Goal: Transaction & Acquisition: Purchase product/service

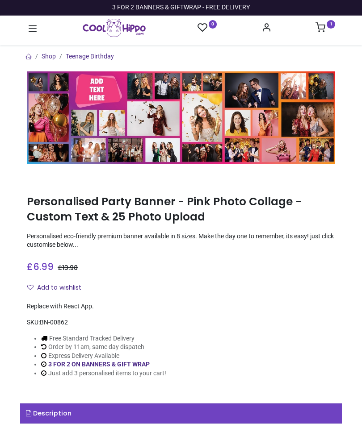
type input "**********"
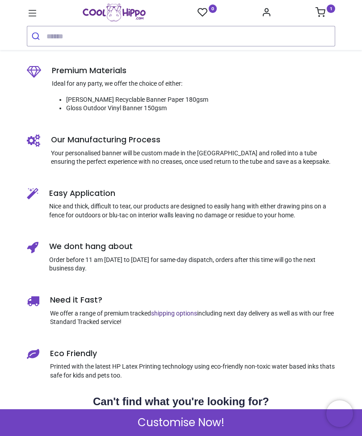
scroll to position [432, 0]
click at [210, 416] on span "Customise Now!" at bounding box center [181, 422] width 87 height 15
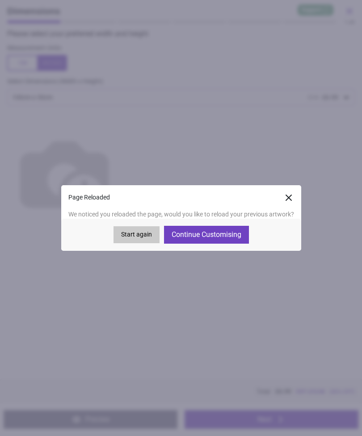
click at [230, 231] on button "Continue Customising" at bounding box center [206, 235] width 85 height 18
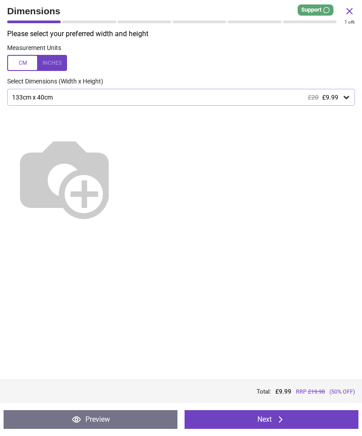
click at [259, 419] on button "Next" at bounding box center [271, 420] width 174 height 19
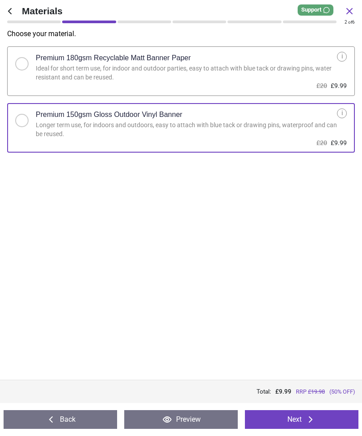
click at [256, 417] on button "Next" at bounding box center [301, 420] width 113 height 19
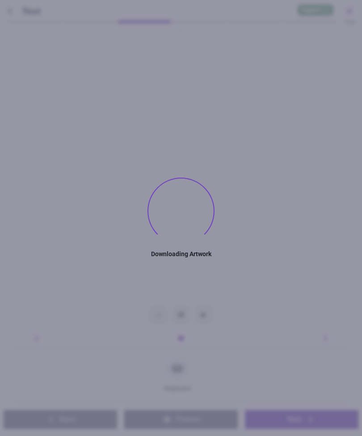
type textarea "**********"
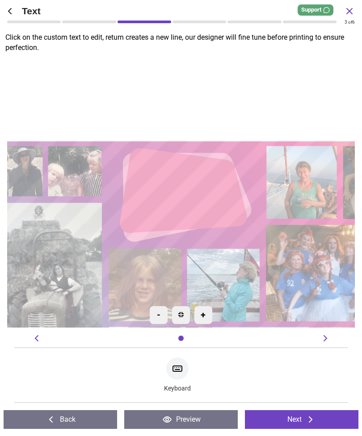
click at [289, 421] on button "Next" at bounding box center [301, 420] width 113 height 19
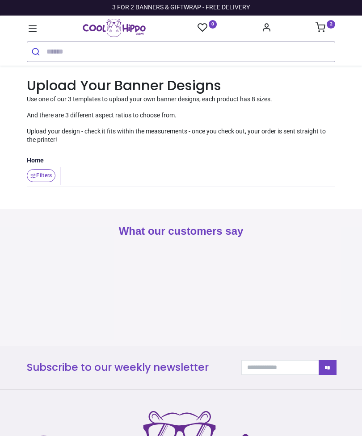
type input "**********"
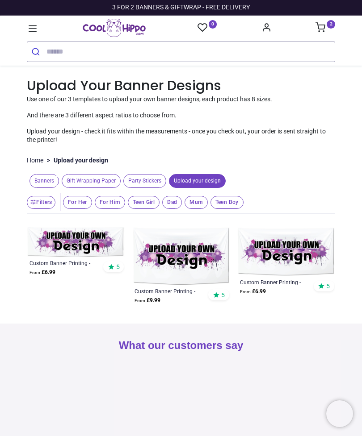
click at [48, 180] on span "Banners" at bounding box center [43, 181] width 29 height 14
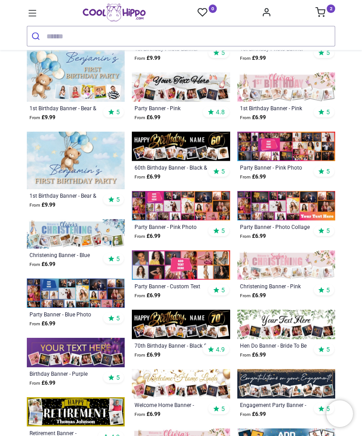
scroll to position [464, 0]
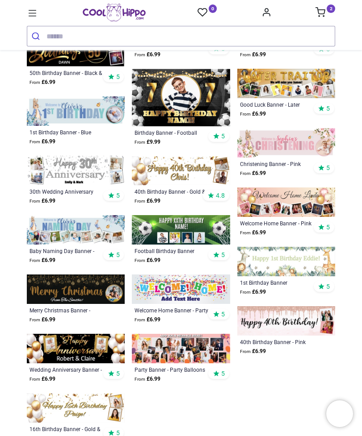
scroll to position [2073, 0]
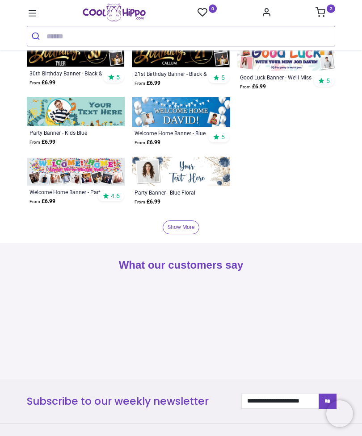
scroll to position [2934, 0]
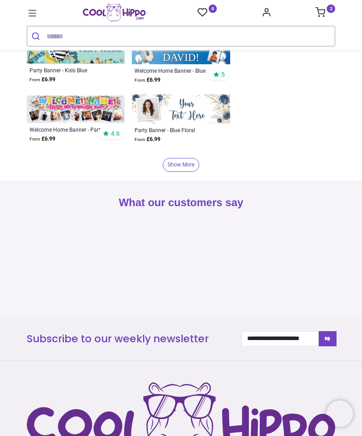
click at [184, 161] on link "Show More" at bounding box center [181, 165] width 37 height 14
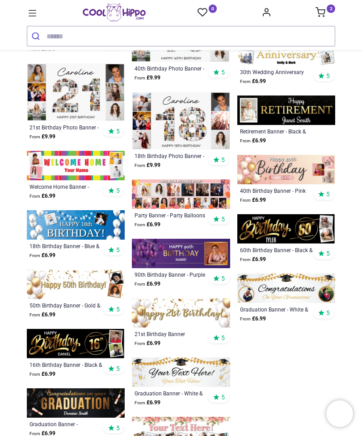
scroll to position [4386, 0]
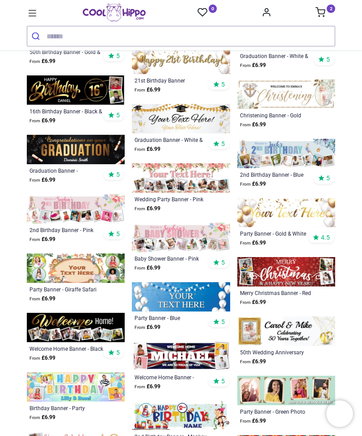
scroll to position [4641, 0]
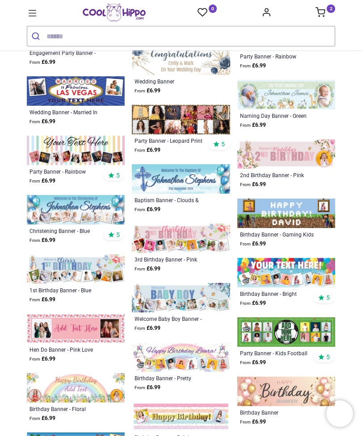
scroll to position [5353, 0]
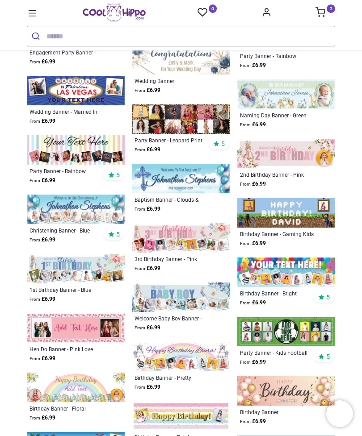
click at [313, 360] on p "From £ 6.99" at bounding box center [277, 362] width 74 height 8
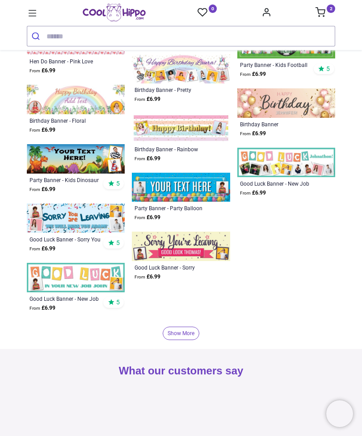
scroll to position [5642, 0]
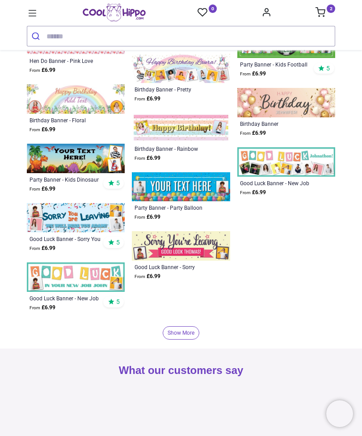
click at [185, 330] on link "Show More" at bounding box center [181, 334] width 37 height 14
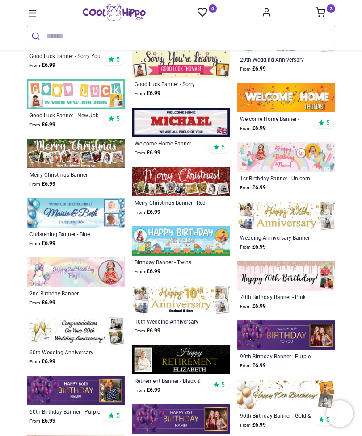
scroll to position [5870, 0]
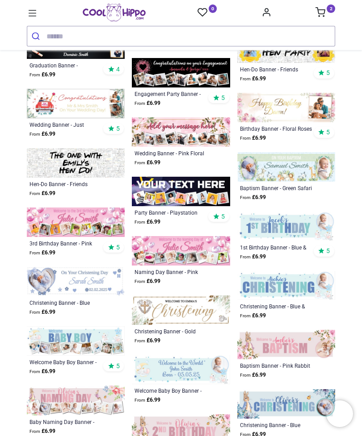
scroll to position [6497, 0]
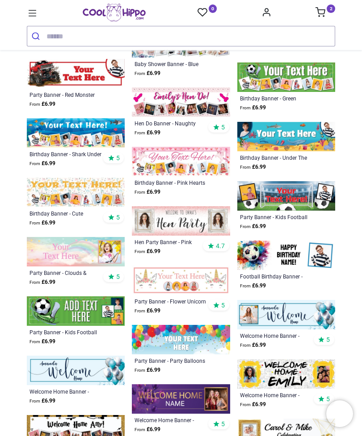
scroll to position [6915, 0]
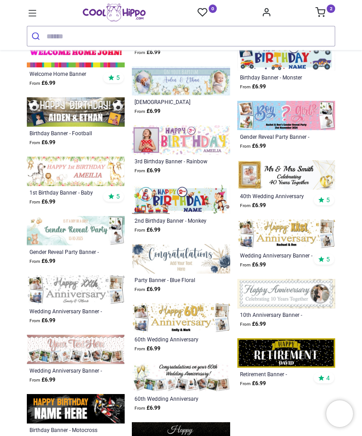
scroll to position [7701, 0]
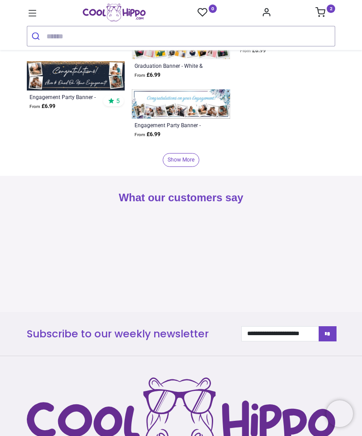
scroll to position [8575, 0]
click at [187, 155] on link "Show More" at bounding box center [181, 160] width 37 height 14
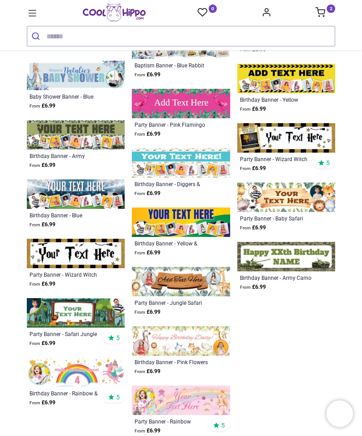
scroll to position [9451, 0]
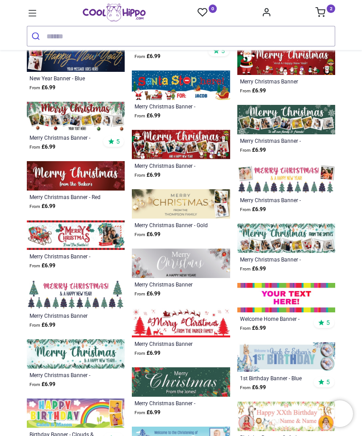
scroll to position [10386, 0]
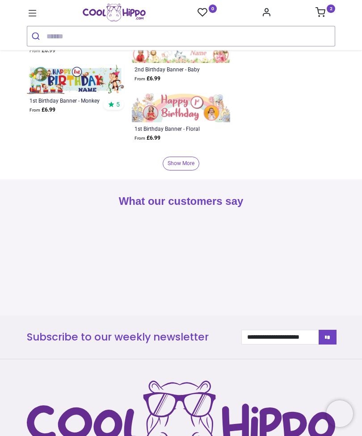
scroll to position [11384, 0]
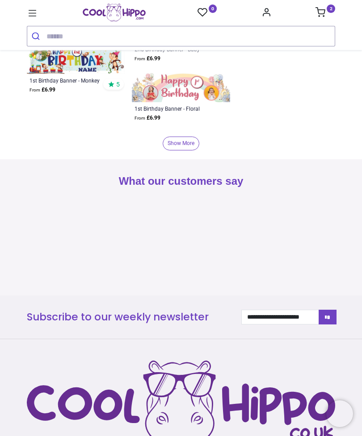
click at [183, 138] on link "Show More" at bounding box center [181, 144] width 37 height 14
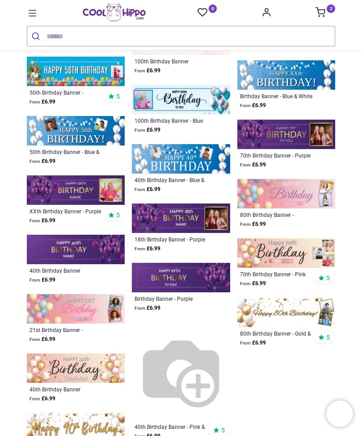
scroll to position [12165, 0]
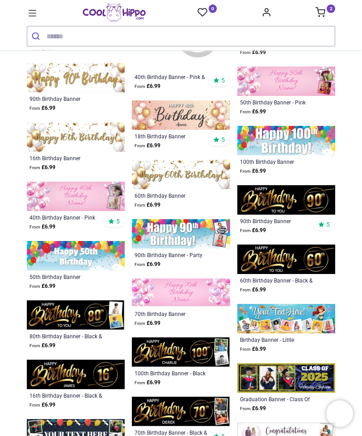
scroll to position [12529, 0]
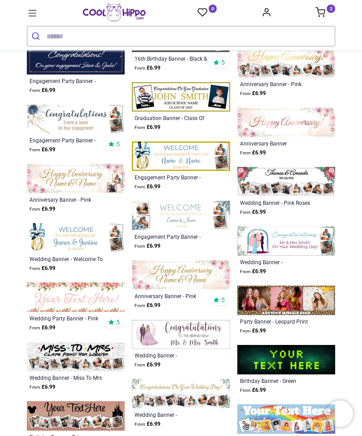
scroll to position [12928, 0]
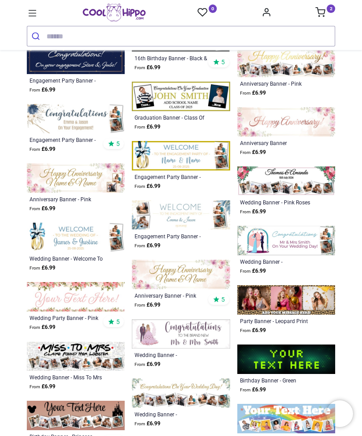
click at [200, 222] on img at bounding box center [181, 215] width 98 height 29
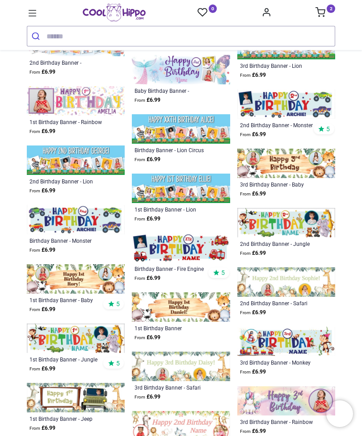
scroll to position [10974, 0]
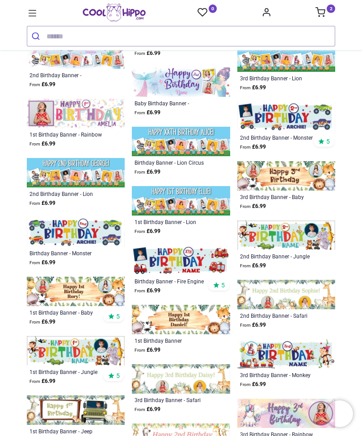
click at [34, 15] on icon at bounding box center [33, 14] width 12 height 12
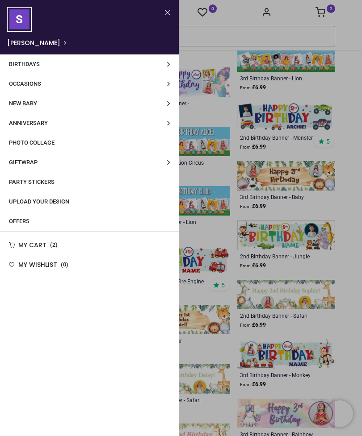
click at [26, 67] on span "Birthdays" at bounding box center [24, 64] width 31 height 7
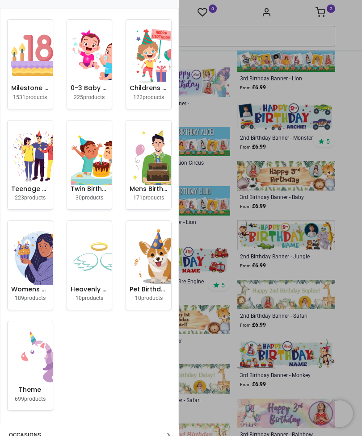
scroll to position [257, 0]
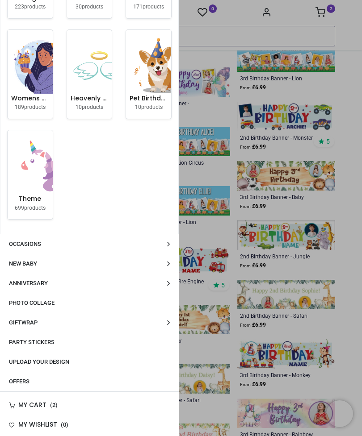
click at [21, 300] on span "Photo Collage" at bounding box center [32, 303] width 46 height 7
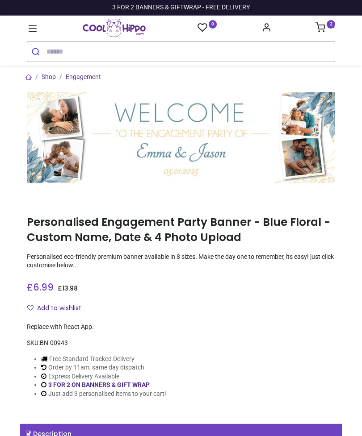
type input "**********"
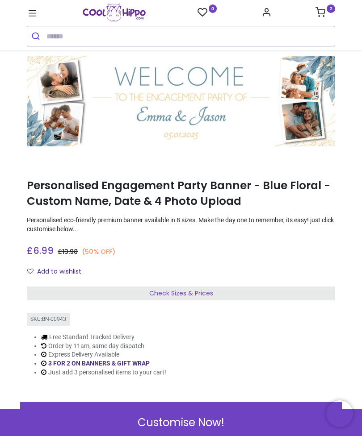
scroll to position [21, 0]
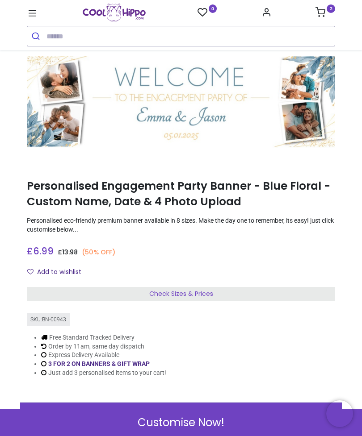
click at [285, 296] on div "Check Sizes & Prices" at bounding box center [181, 294] width 308 height 14
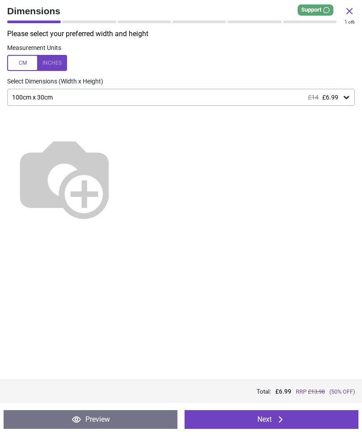
click at [348, 97] on icon at bounding box center [346, 97] width 9 height 9
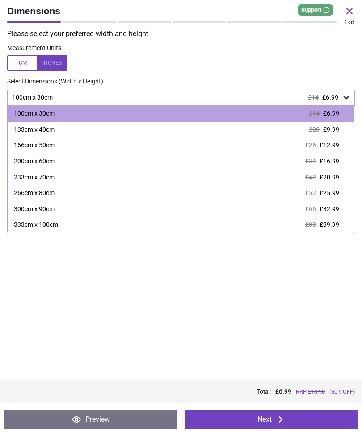
click at [335, 130] on span "£9.99" at bounding box center [331, 129] width 16 height 7
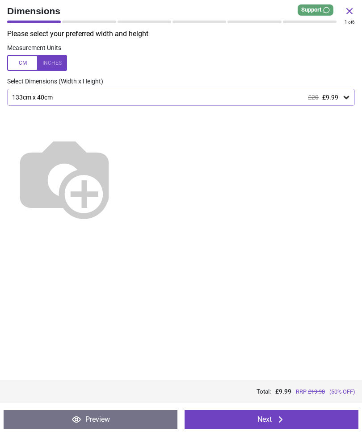
click at [308, 427] on button "Next" at bounding box center [271, 420] width 174 height 19
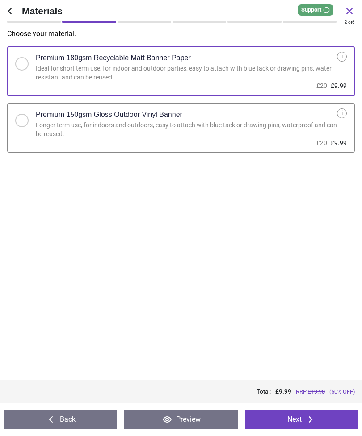
click at [315, 123] on div "Longer term use, for indoors and outdoors, easy to attach with blue tack or dra…" at bounding box center [186, 129] width 301 height 17
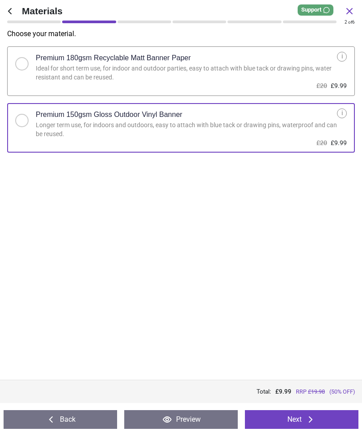
click at [317, 418] on button "Next" at bounding box center [301, 420] width 113 height 19
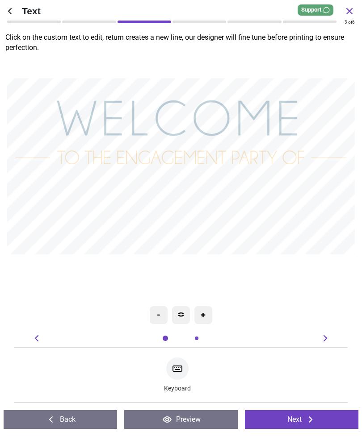
click at [15, 10] on icon at bounding box center [9, 11] width 11 height 11
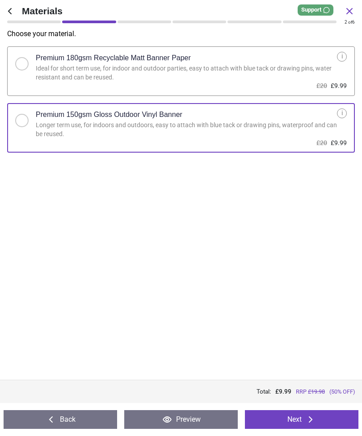
click at [72, 418] on button "Back" at bounding box center [60, 420] width 113 height 19
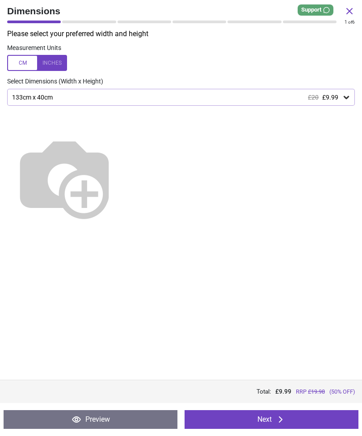
click at [73, 416] on icon at bounding box center [76, 420] width 11 height 11
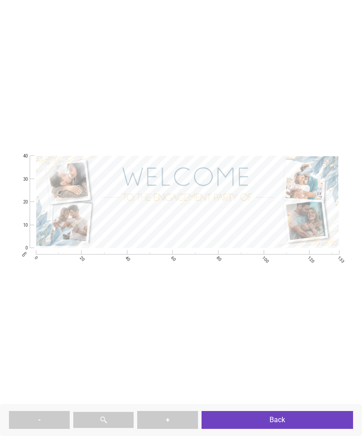
click at [80, 415] on button at bounding box center [103, 420] width 61 height 16
click at [297, 418] on button "Back" at bounding box center [276, 420] width 151 height 18
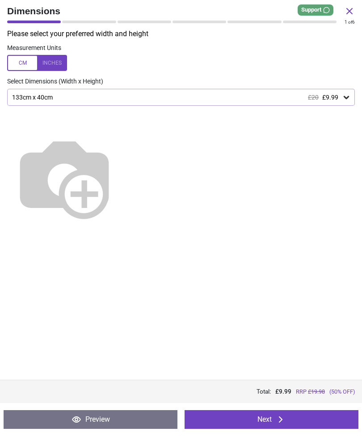
click at [287, 417] on button "Next" at bounding box center [271, 420] width 174 height 19
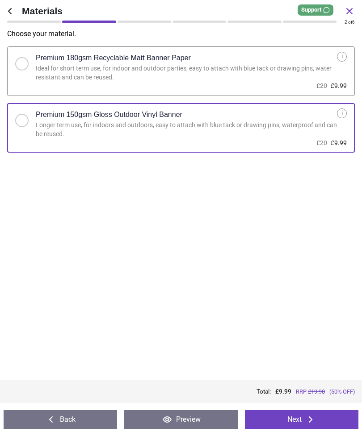
click at [302, 419] on button "Next" at bounding box center [301, 420] width 113 height 19
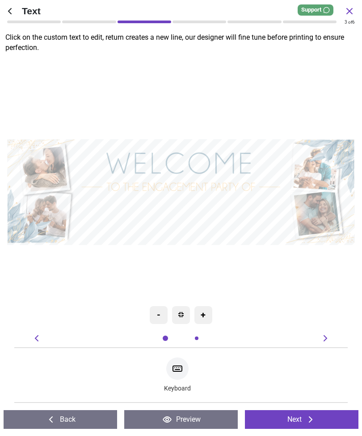
click at [89, 418] on button "Back" at bounding box center [60, 420] width 113 height 19
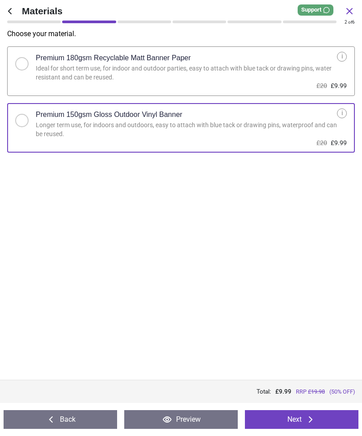
click at [88, 417] on button "Back" at bounding box center [60, 420] width 113 height 19
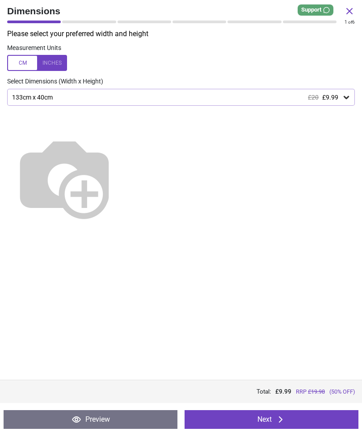
click at [87, 417] on button "Preview" at bounding box center [91, 420] width 174 height 19
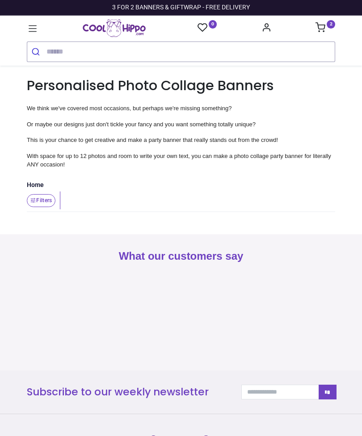
type input "**********"
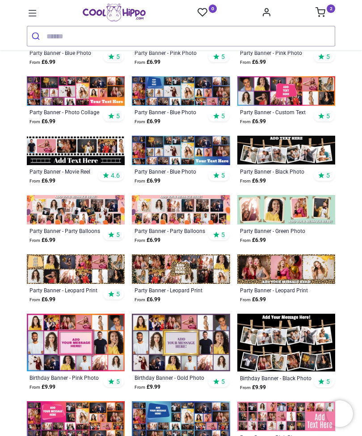
scroll to position [277, 0]
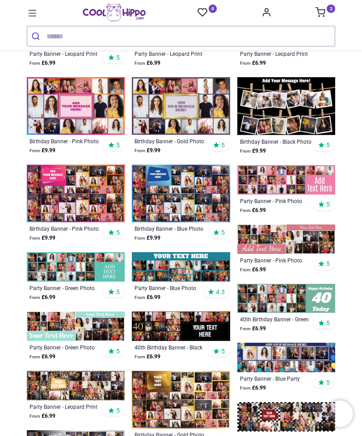
scroll to position [392, 0]
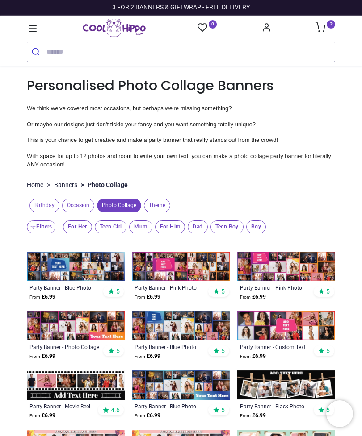
click at [87, 199] on span "Occasion" at bounding box center [78, 206] width 32 height 14
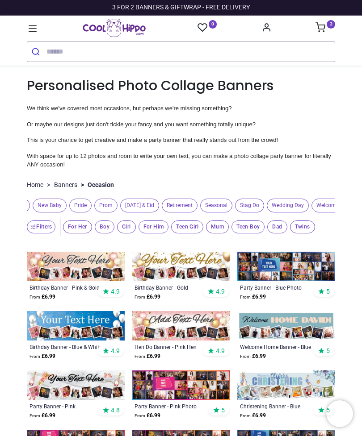
scroll to position [0, 478]
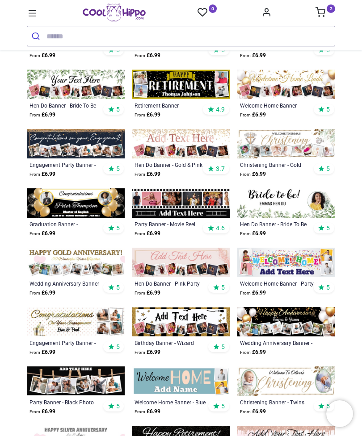
scroll to position [464, 0]
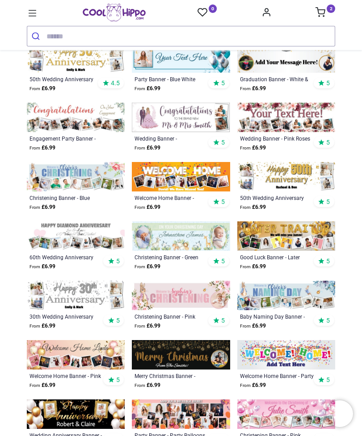
scroll to position [1025, 0]
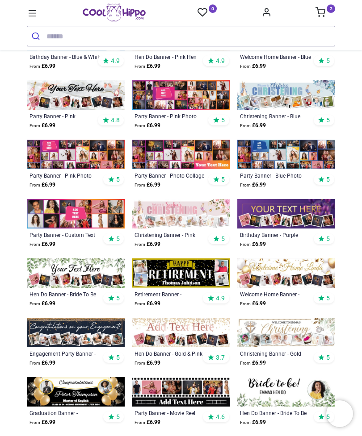
scroll to position [275, 0]
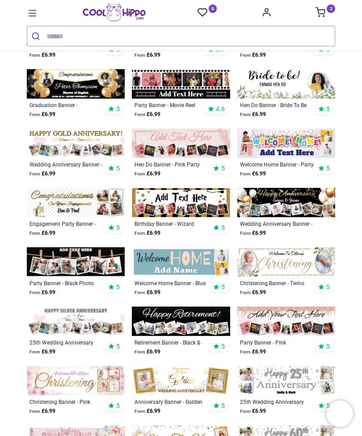
scroll to position [585, 0]
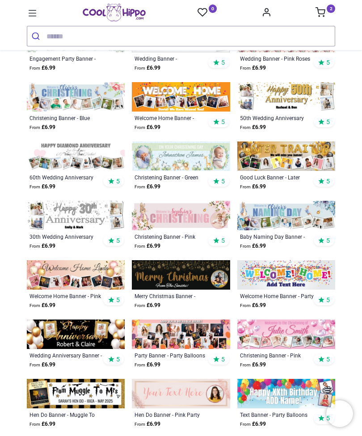
scroll to position [1105, 0]
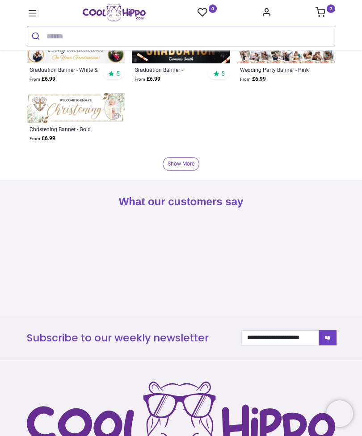
scroll to position [2341, 0]
click at [184, 160] on link "Show More" at bounding box center [181, 164] width 37 height 14
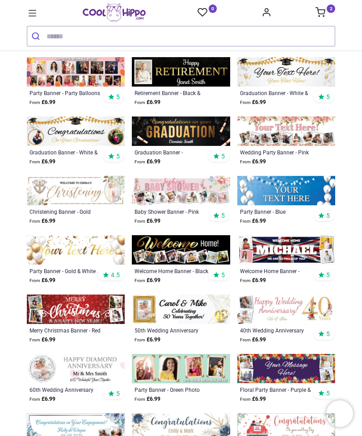
scroll to position [2258, 0]
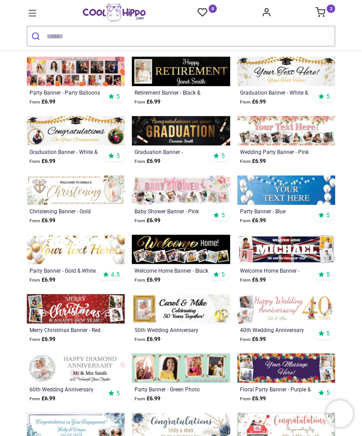
click at [96, 312] on img at bounding box center [76, 308] width 98 height 29
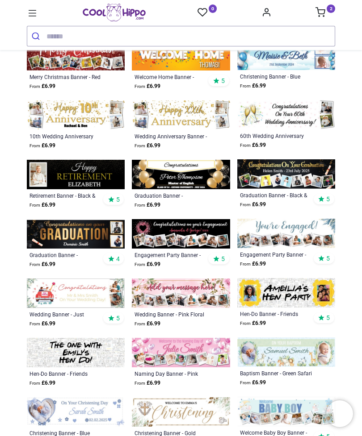
scroll to position [3061, 0]
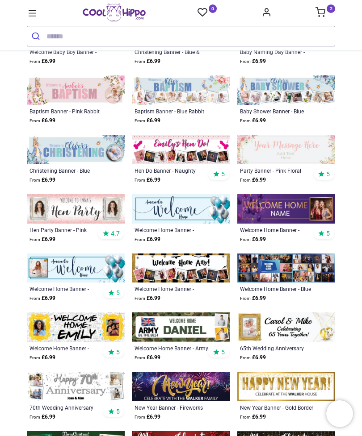
scroll to position [3490, 0]
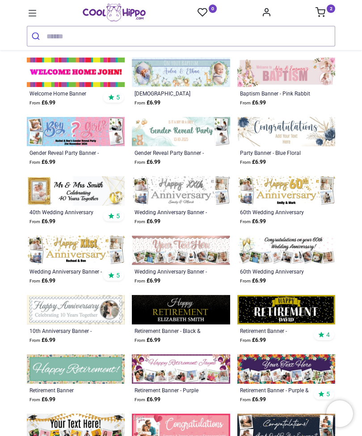
scroll to position [4057, 0]
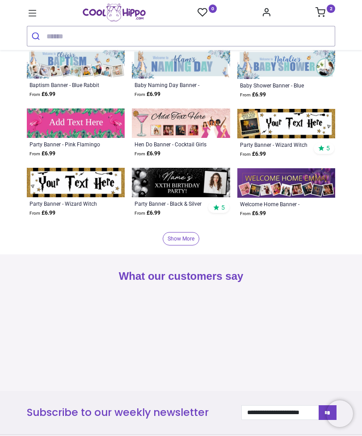
scroll to position [5022, 0]
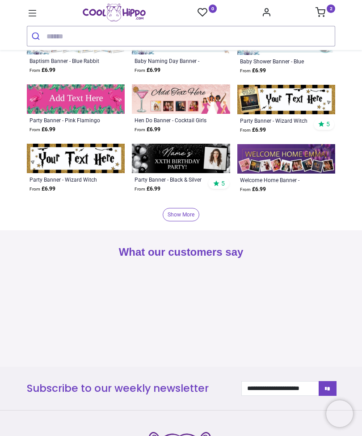
click at [189, 210] on link "Show More" at bounding box center [181, 215] width 37 height 14
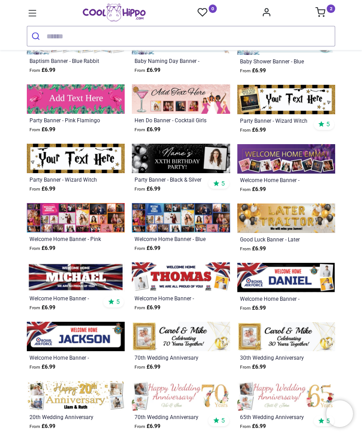
click at [182, 100] on img at bounding box center [181, 98] width 98 height 29
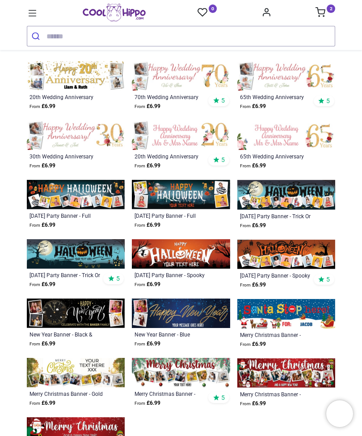
scroll to position [5372, 0]
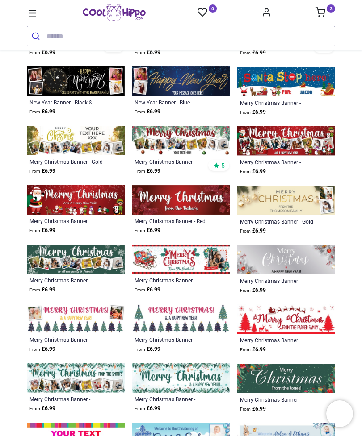
scroll to position [5576, 0]
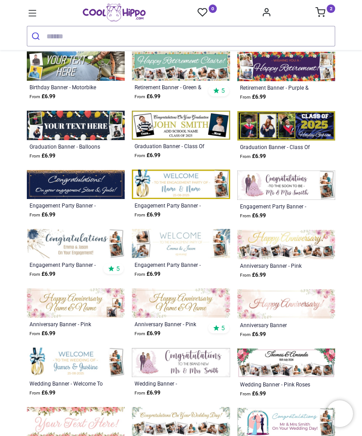
scroll to position [6351, 0]
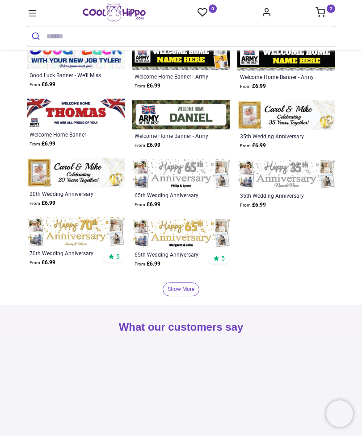
scroll to position [7802, 0]
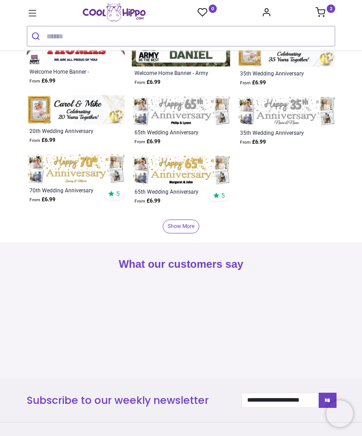
click at [184, 228] on link "Show More" at bounding box center [181, 227] width 37 height 14
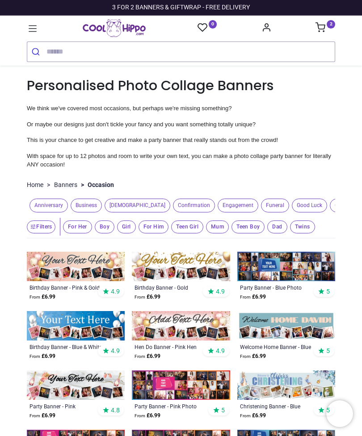
click at [74, 184] on link "Banners" at bounding box center [65, 185] width 23 height 9
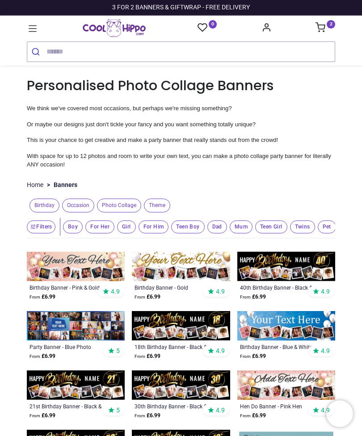
click at [46, 204] on span "Birthday" at bounding box center [44, 206] width 30 height 14
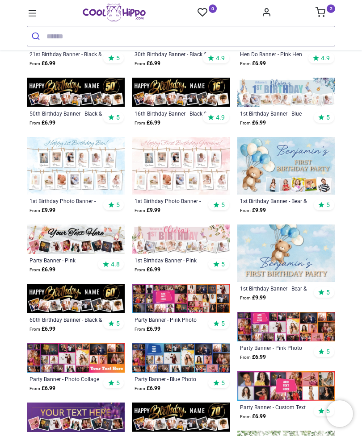
scroll to position [354, 0]
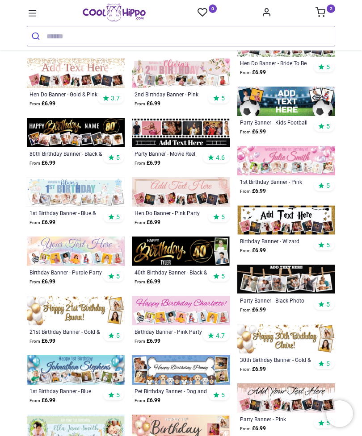
scroll to position [757, 0]
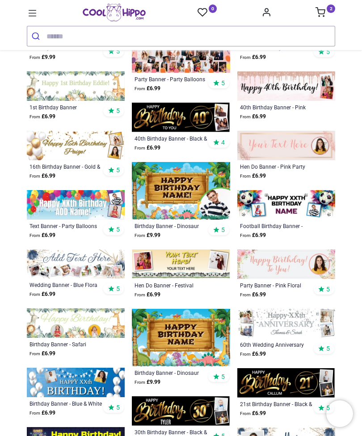
scroll to position [1469, 0]
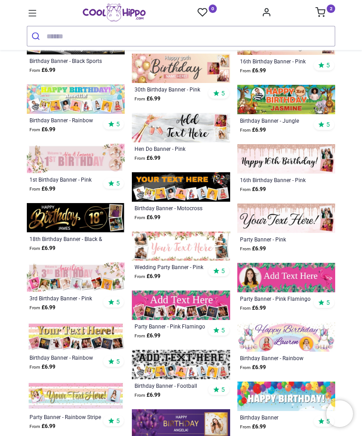
scroll to position [1952, 0]
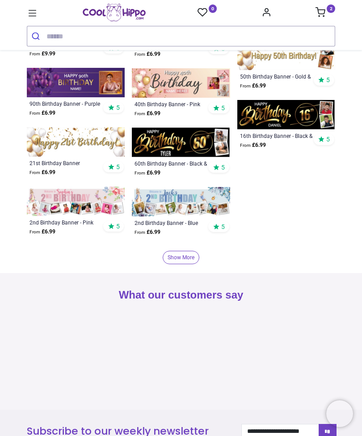
scroll to position [3083, 0]
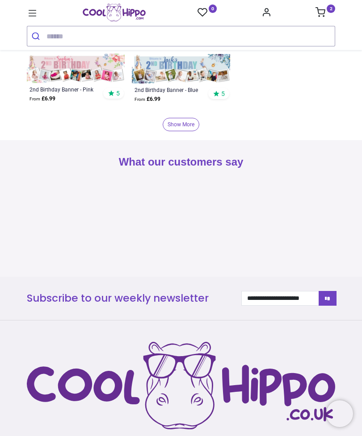
click at [180, 119] on link "Show More" at bounding box center [181, 125] width 37 height 14
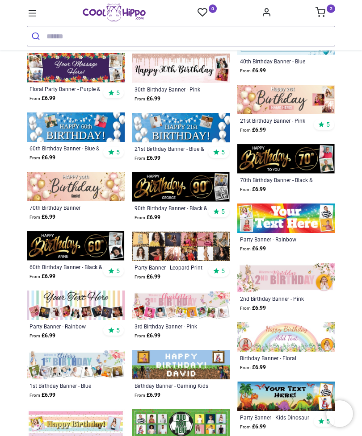
scroll to position [3279, 0]
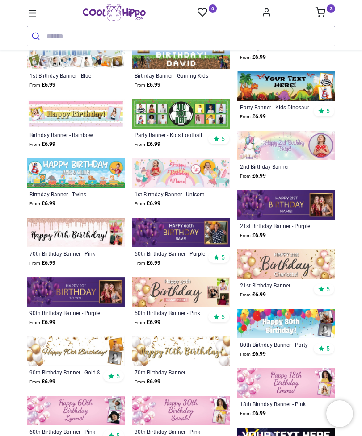
scroll to position [3601, 0]
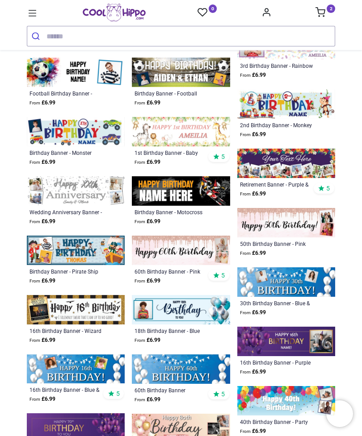
scroll to position [4277, 0]
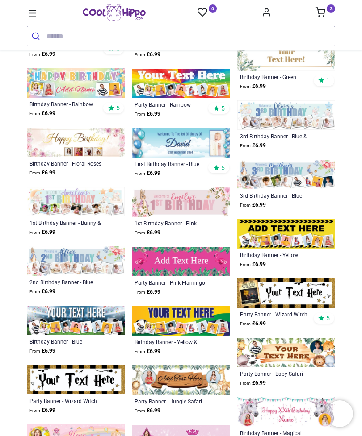
scroll to position [4935, 0]
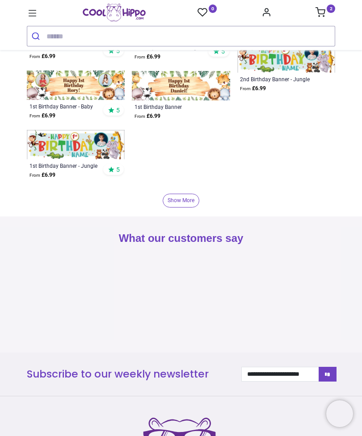
scroll to position [5799, 0]
click at [185, 199] on link "Show More" at bounding box center [181, 201] width 37 height 14
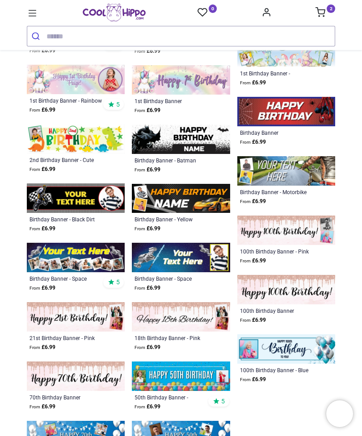
scroll to position [6070, 0]
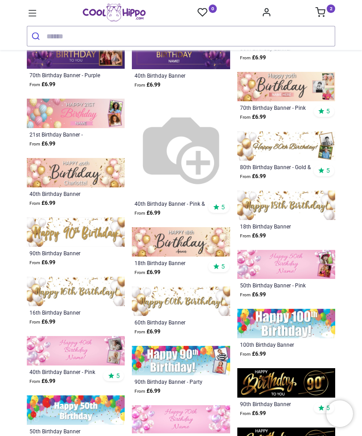
scroll to position [6564, 0]
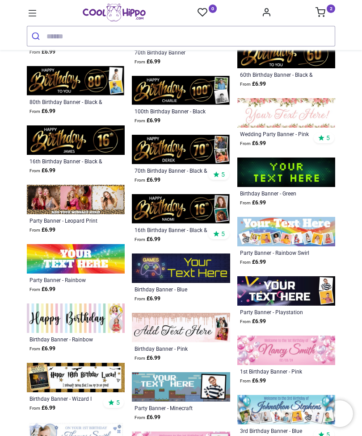
scroll to position [6860, 0]
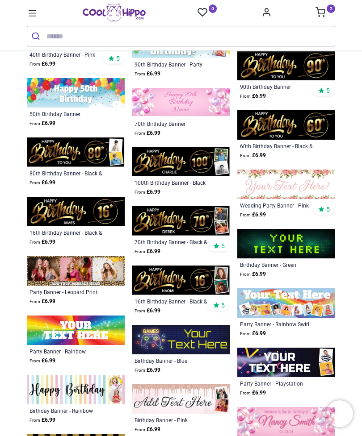
click at [103, 271] on img at bounding box center [76, 270] width 98 height 29
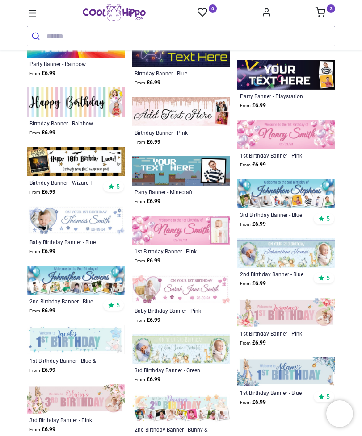
scroll to position [7148, 0]
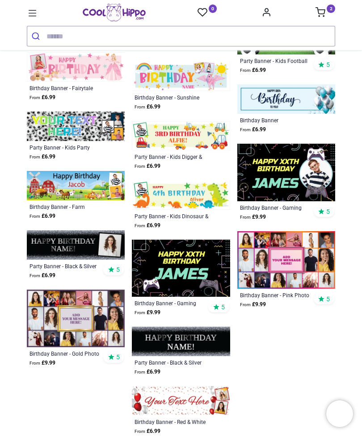
scroll to position [7837, 0]
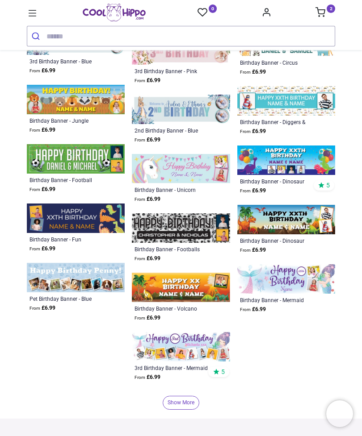
scroll to position [8426, 0]
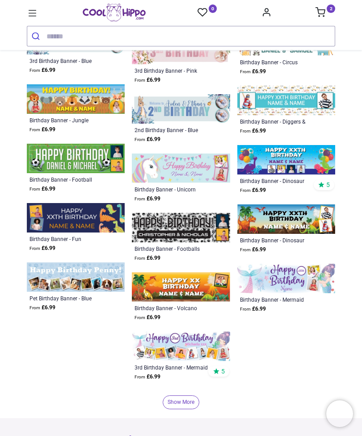
click at [194, 400] on link "Show More" at bounding box center [181, 403] width 37 height 14
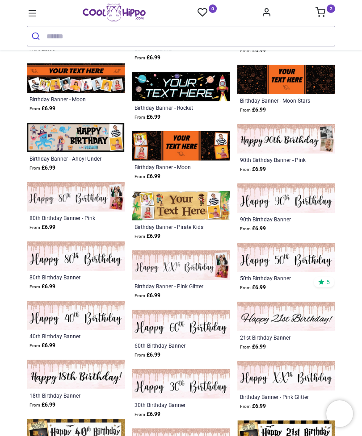
scroll to position [10469, 0]
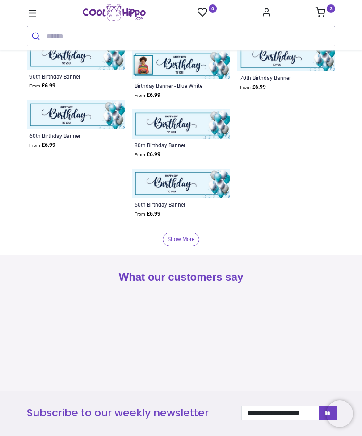
scroll to position [11386, 0]
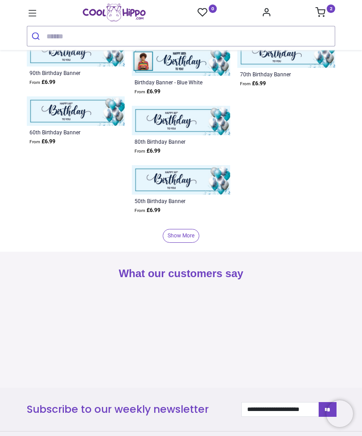
click at [190, 231] on link "Show More" at bounding box center [181, 236] width 37 height 14
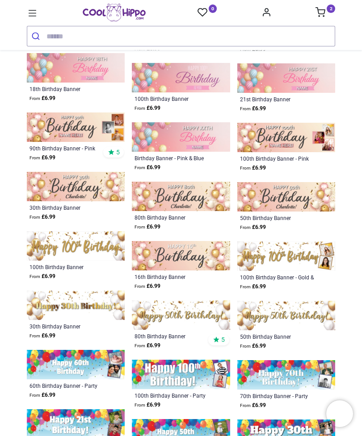
scroll to position [12415, 0]
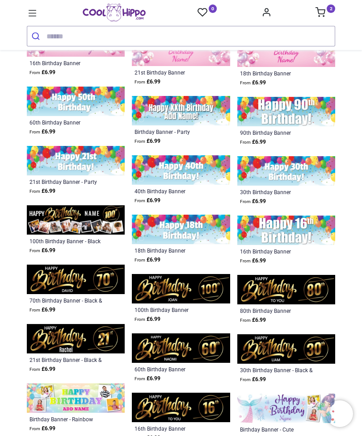
scroll to position [13119, 0]
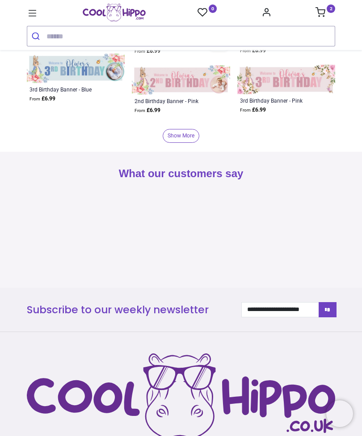
scroll to position [14104, 0]
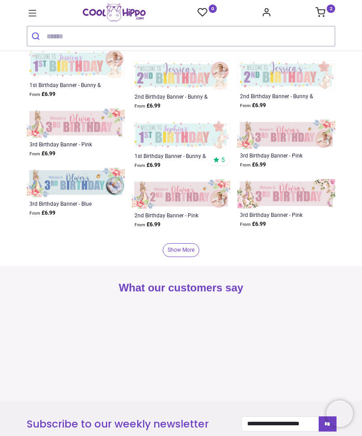
click at [192, 249] on link "Show More" at bounding box center [181, 250] width 37 height 14
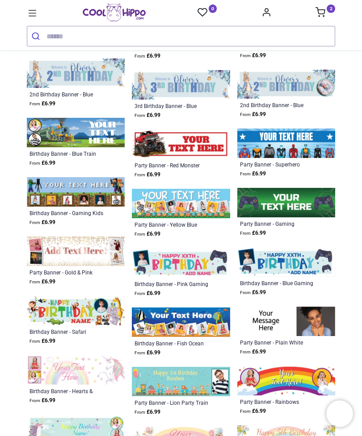
scroll to position [14343, 0]
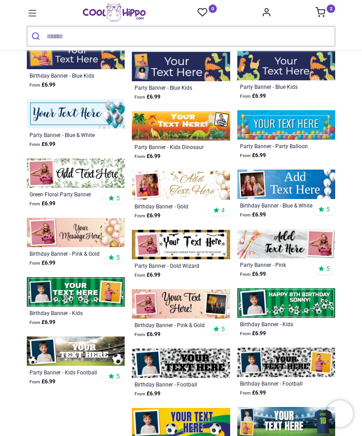
scroll to position [15005, 0]
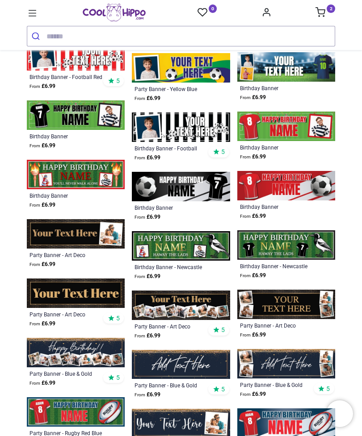
scroll to position [15360, 0]
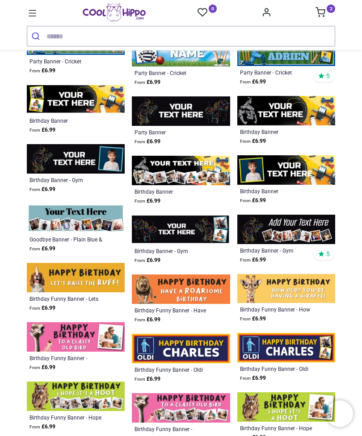
scroll to position [16029, 0]
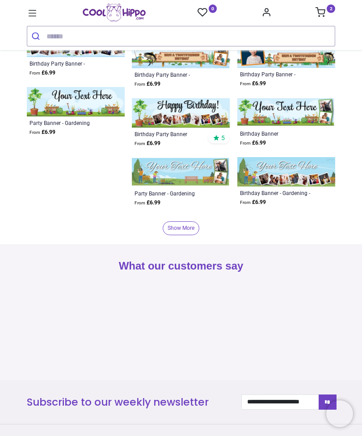
scroll to position [16927, 0]
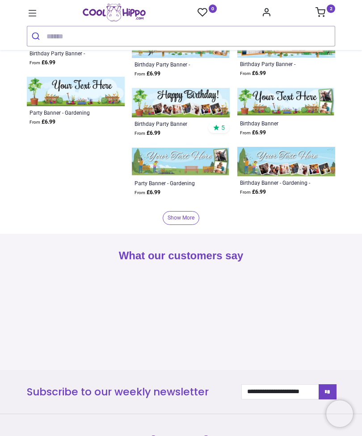
click at [182, 212] on link "Show More" at bounding box center [181, 218] width 37 height 14
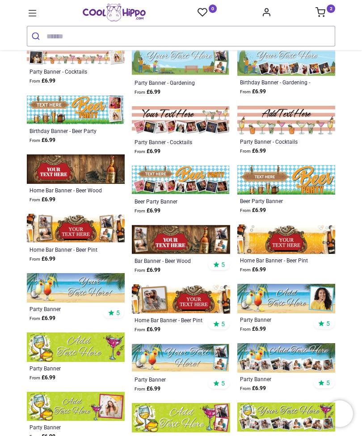
scroll to position [17029, 0]
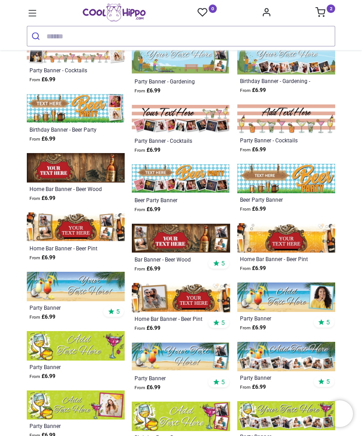
click at [203, 233] on img at bounding box center [181, 238] width 98 height 29
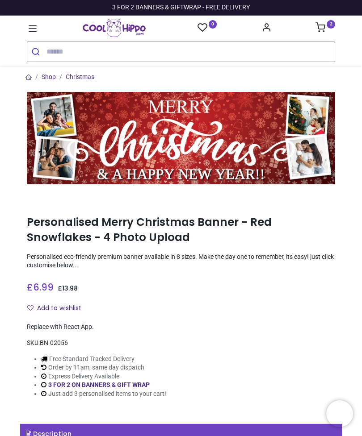
type input "**********"
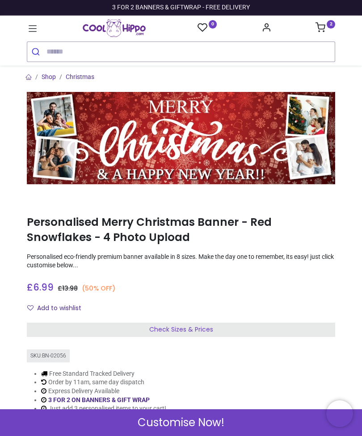
click at [203, 145] on img at bounding box center [181, 138] width 308 height 92
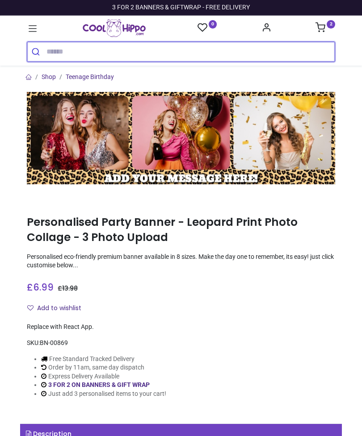
type input "**********"
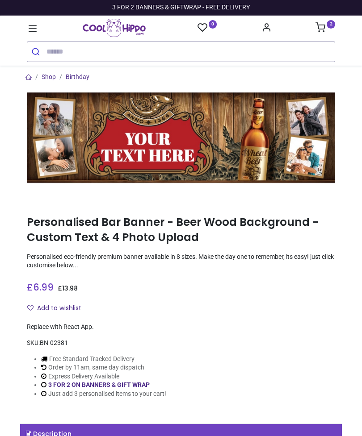
type input "**********"
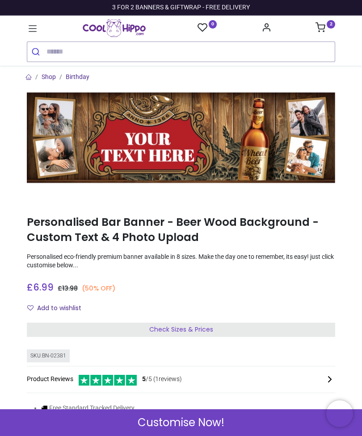
click at [226, 329] on div "Check Sizes & Prices" at bounding box center [181, 330] width 308 height 14
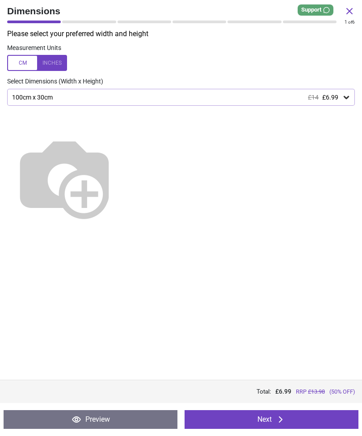
click at [347, 93] on icon at bounding box center [346, 97] width 9 height 9
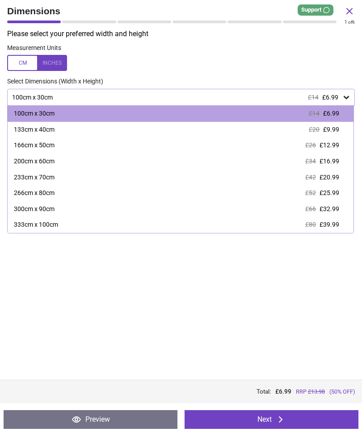
click at [334, 130] on span "£9.99" at bounding box center [331, 129] width 16 height 7
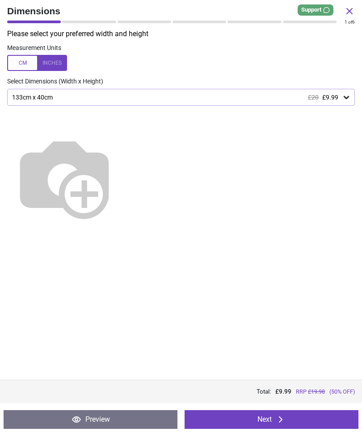
click at [297, 418] on button "Next" at bounding box center [271, 420] width 174 height 19
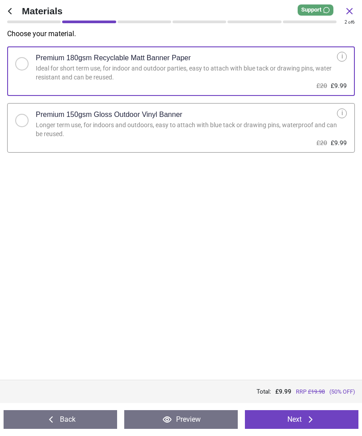
click at [319, 119] on div "Premium 150gsm Gloss Outdoor Vinyl Banner" at bounding box center [186, 115] width 301 height 13
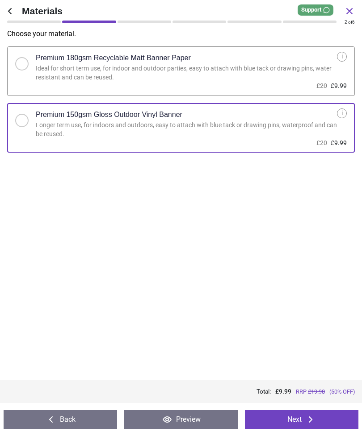
click at [313, 418] on icon at bounding box center [310, 420] width 11 height 11
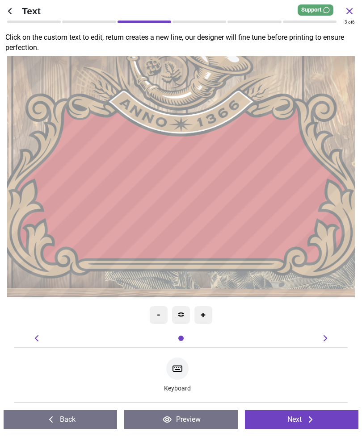
click at [182, 368] on icon at bounding box center [177, 368] width 9 height 5
click at [143, 197] on textarea "**********" at bounding box center [180, 193] width 269 height 19
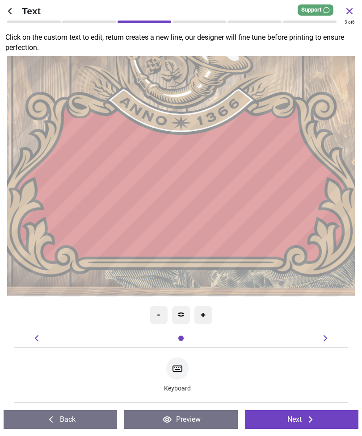
click at [151, 209] on textarea "**********" at bounding box center [180, 192] width 269 height 60
click at [243, 197] on textarea "**********" at bounding box center [180, 191] width 269 height 107
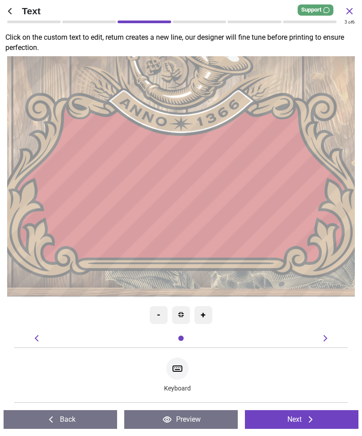
type textarea "**********"
click at [279, 234] on textarea "**********" at bounding box center [180, 192] width 269 height 107
click at [237, 204] on textarea "**********" at bounding box center [180, 192] width 269 height 107
click at [233, 194] on textarea "**********" at bounding box center [180, 192] width 269 height 107
click at [165, 197] on textarea "**********" at bounding box center [180, 192] width 269 height 107
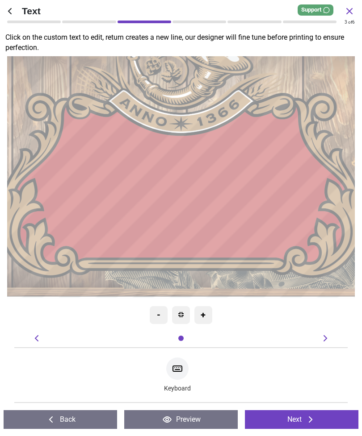
click at [175, 199] on textarea "**********" at bounding box center [180, 192] width 269 height 107
click at [239, 192] on textarea "**********" at bounding box center [180, 192] width 269 height 107
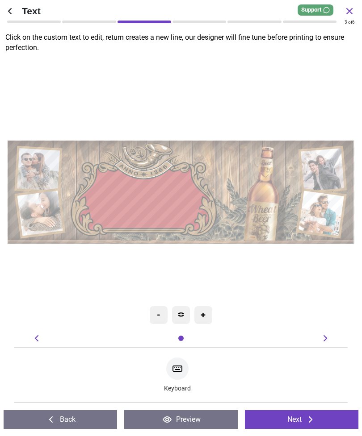
click at [135, 202] on textarea "**********" at bounding box center [144, 201] width 108 height 43
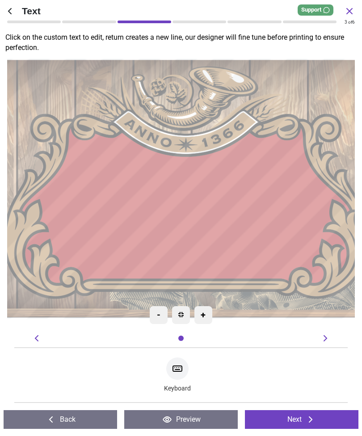
click at [315, 240] on textarea "**********" at bounding box center [185, 212] width 269 height 87
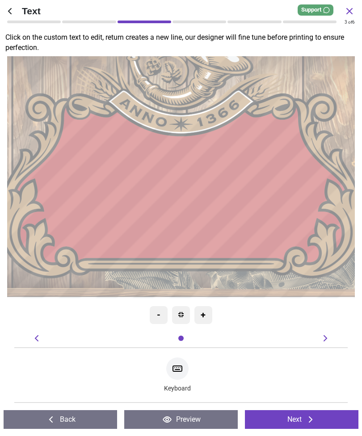
click at [307, 219] on textarea "**********" at bounding box center [180, 192] width 269 height 87
type textarea "**********"
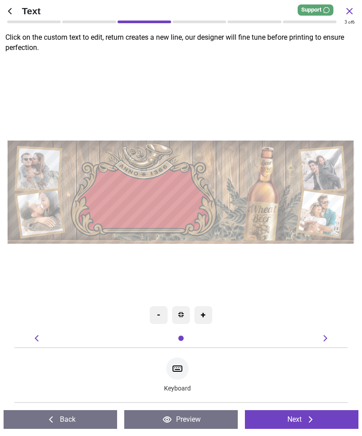
click at [297, 415] on button "Next" at bounding box center [301, 420] width 113 height 19
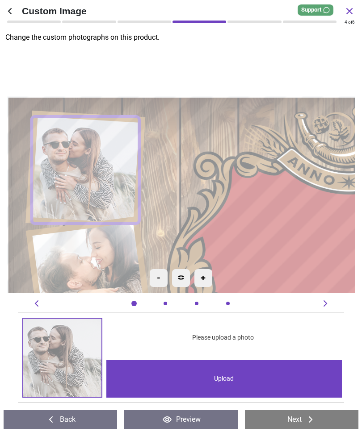
click at [231, 378] on div "Upload" at bounding box center [224, 379] width 236 height 38
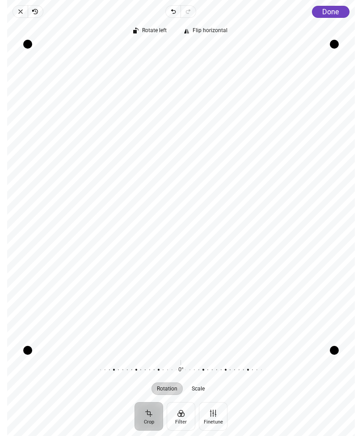
click at [337, 11] on span "Done" at bounding box center [330, 12] width 17 height 8
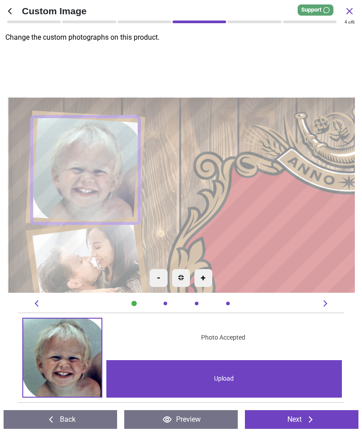
click at [97, 268] on image at bounding box center [89, 279] width 114 height 113
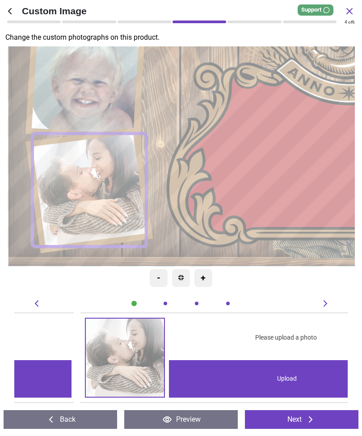
scroll to position [0, 666]
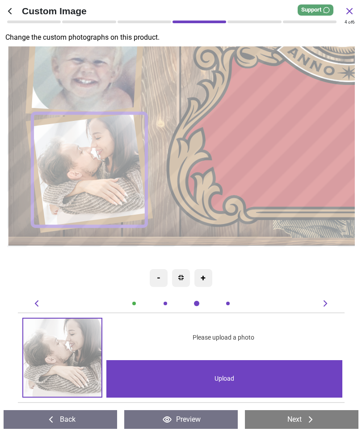
click at [241, 376] on div "Upload" at bounding box center [224, 379] width 236 height 38
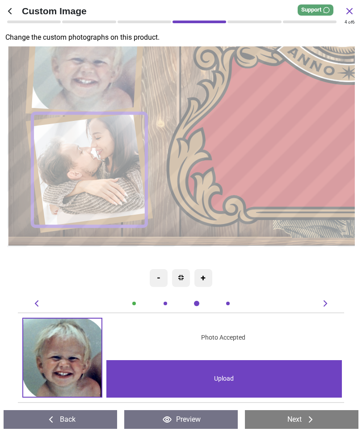
scroll to position [0, 666]
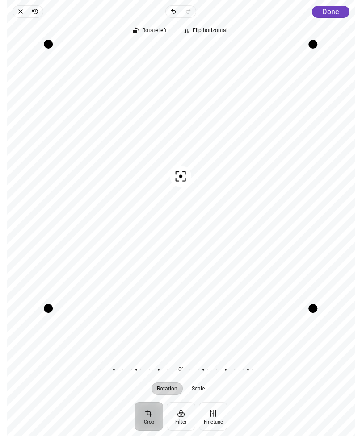
click at [338, 12] on span "Done" at bounding box center [330, 12] width 17 height 8
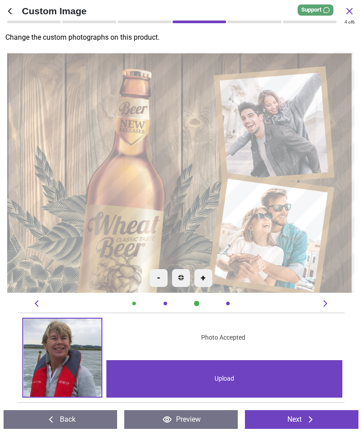
click at [286, 125] on image at bounding box center [276, 126] width 109 height 108
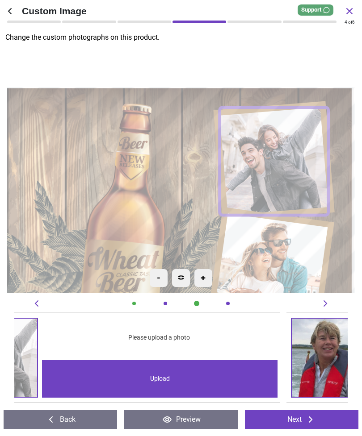
scroll to position [0, 333]
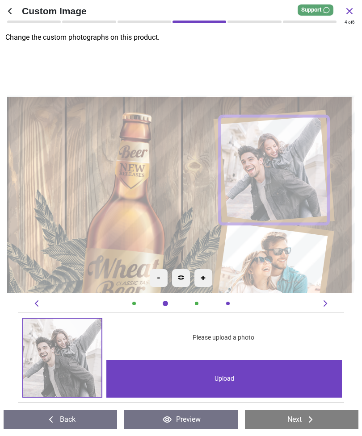
click at [243, 381] on div "Upload" at bounding box center [224, 379] width 236 height 38
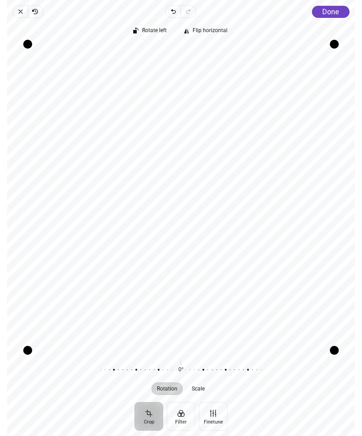
click at [335, 12] on span "Done" at bounding box center [330, 12] width 17 height 8
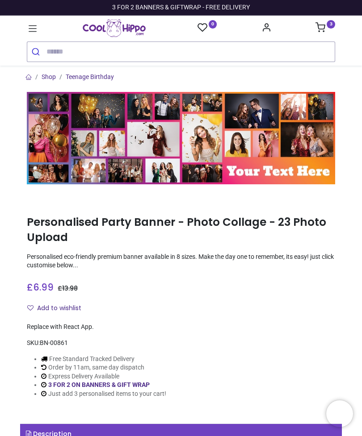
type input "**********"
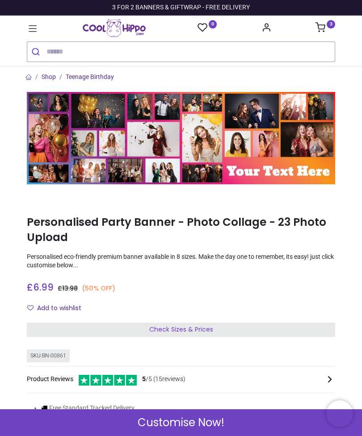
click at [223, 329] on div "Check Sizes & Prices" at bounding box center [181, 330] width 308 height 14
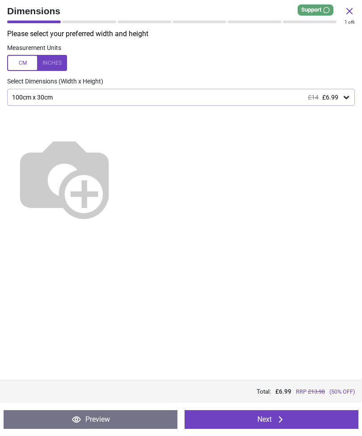
click at [346, 94] on icon at bounding box center [346, 97] width 9 height 9
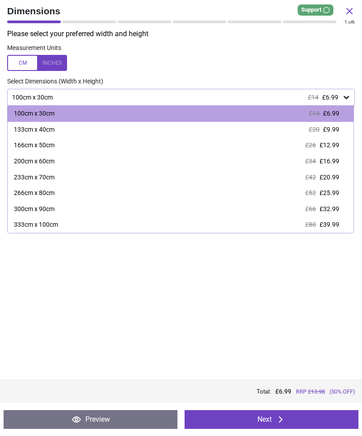
click at [339, 131] on span "£9.99" at bounding box center [331, 129] width 16 height 7
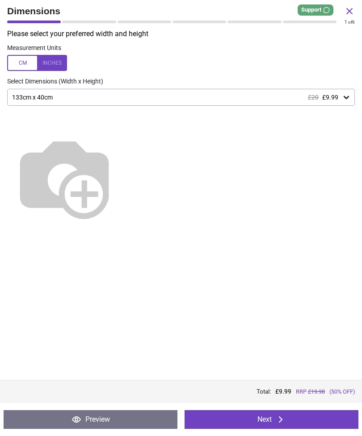
click at [284, 418] on icon at bounding box center [280, 420] width 11 height 11
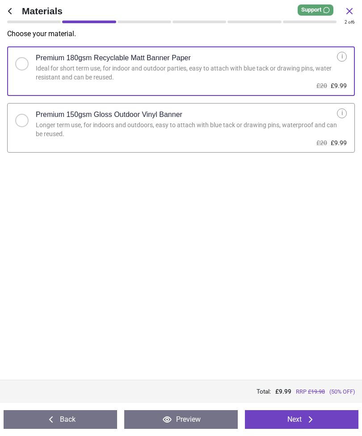
click at [278, 119] on div "Premium 150gsm Gloss Outdoor Vinyl Banner" at bounding box center [186, 115] width 301 height 13
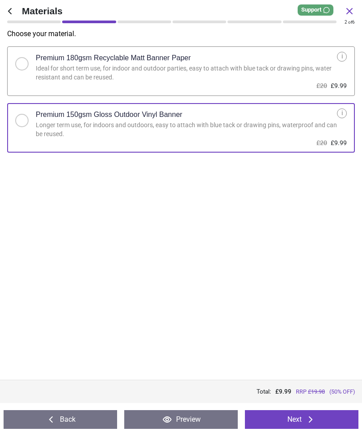
click at [308, 421] on icon at bounding box center [310, 420] width 11 height 11
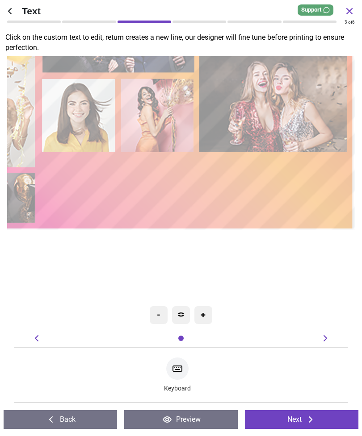
click at [181, 369] on icon at bounding box center [177, 369] width 11 height 11
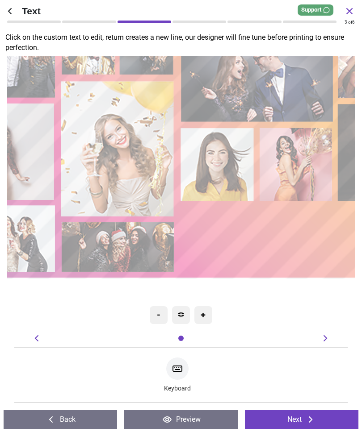
type textarea "********"
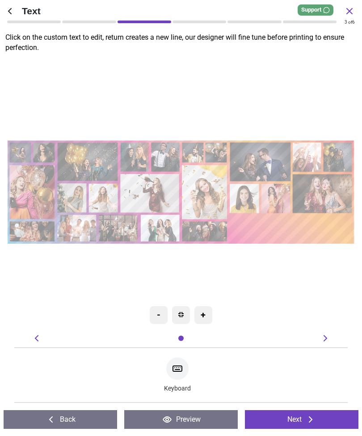
click at [306, 418] on icon at bounding box center [310, 420] width 11 height 11
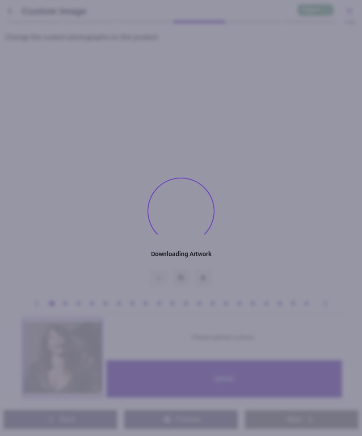
type textarea "********"
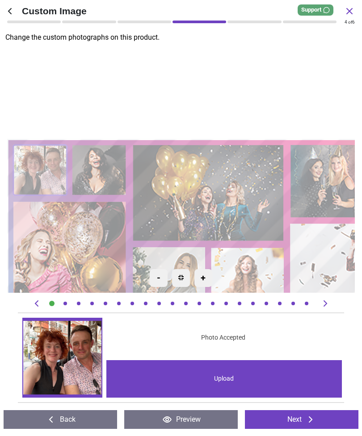
click at [100, 165] on image at bounding box center [99, 170] width 54 height 50
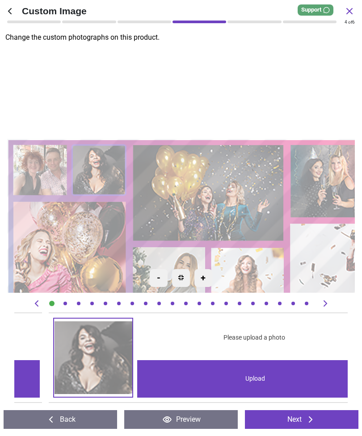
scroll to position [0, 333]
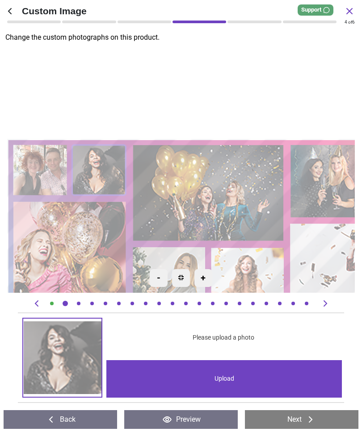
click at [244, 378] on div "Upload" at bounding box center [224, 379] width 236 height 38
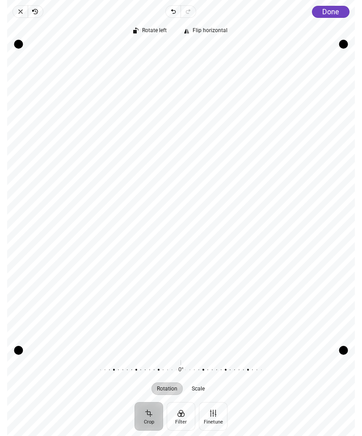
click at [333, 17] on button "Done" at bounding box center [331, 12] width 38 height 12
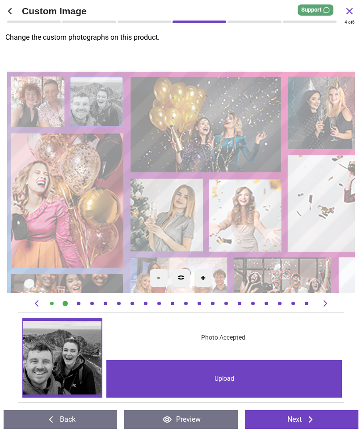
click at [77, 204] on image at bounding box center [67, 201] width 113 height 136
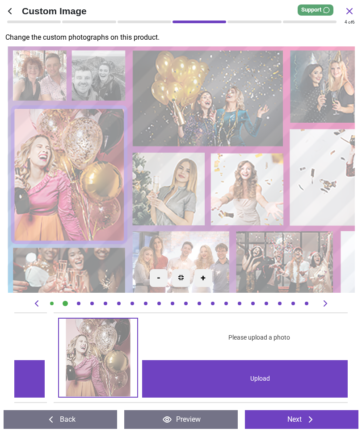
scroll to position [0, 3329]
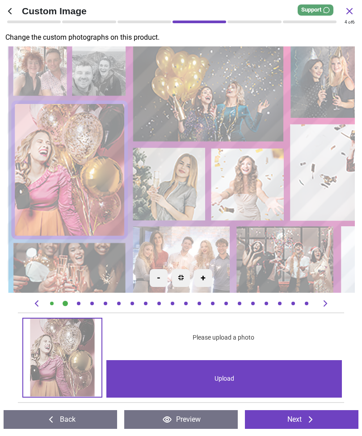
click at [234, 380] on div "Upload" at bounding box center [224, 379] width 236 height 38
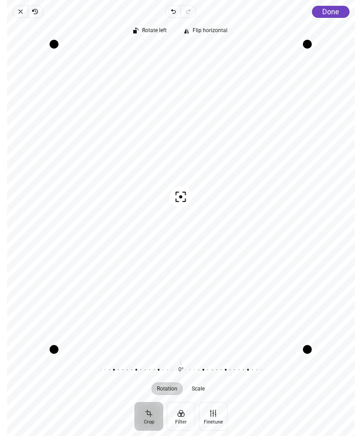
click at [20, 13] on icon "button" at bounding box center [21, 12] width 4 height 4
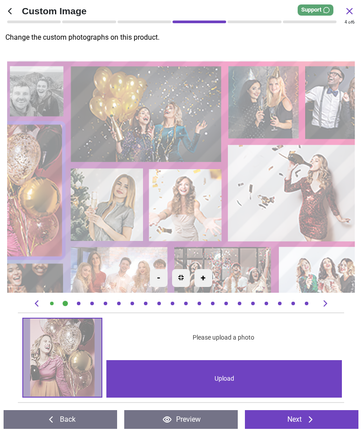
click at [152, 119] on image at bounding box center [146, 114] width 151 height 97
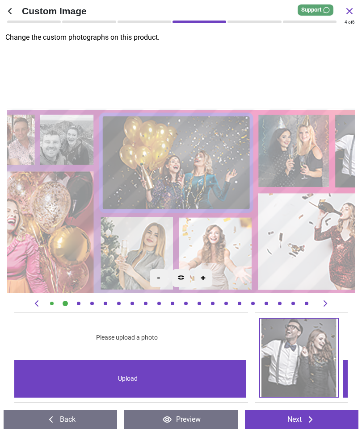
scroll to position [0, 666]
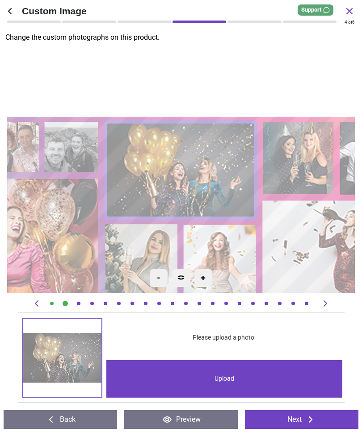
click at [243, 378] on div "Upload" at bounding box center [224, 379] width 236 height 38
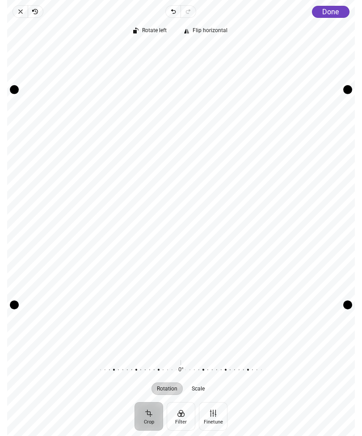
click at [17, 17] on span "Close" at bounding box center [20, 11] width 15 height 13
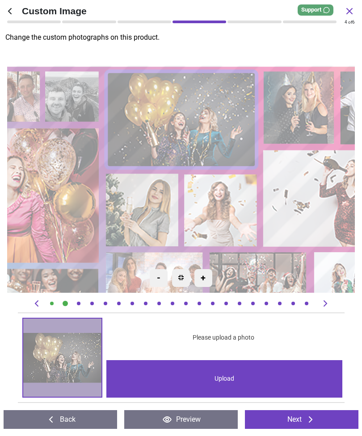
click at [195, 119] on image at bounding box center [181, 119] width 151 height 97
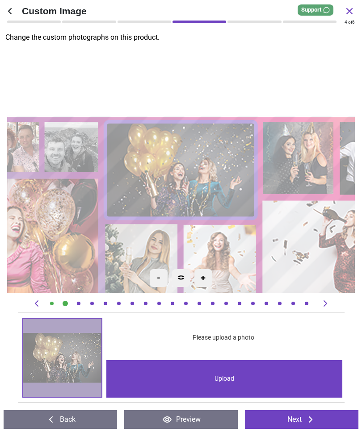
click at [235, 377] on div "Upload" at bounding box center [224, 379] width 236 height 38
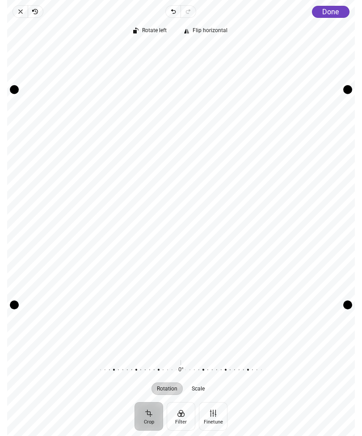
click at [205, 388] on span "Scale" at bounding box center [198, 388] width 13 height 5
click at [335, 13] on span "Done" at bounding box center [330, 12] width 17 height 8
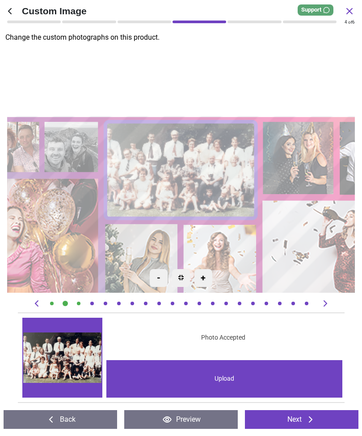
click at [314, 250] on image at bounding box center [336, 249] width 147 height 97
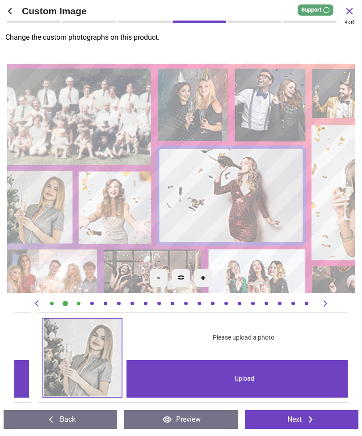
scroll to position [0, 4327]
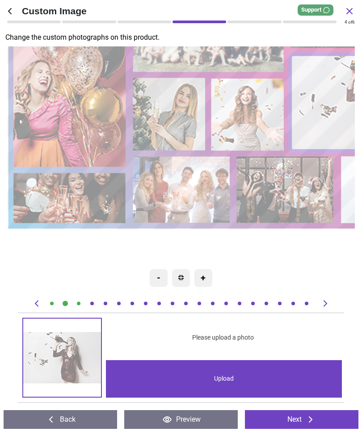
click at [193, 191] on image at bounding box center [181, 189] width 97 height 67
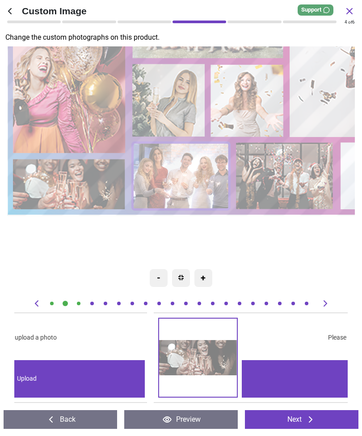
scroll to position [0, 6325]
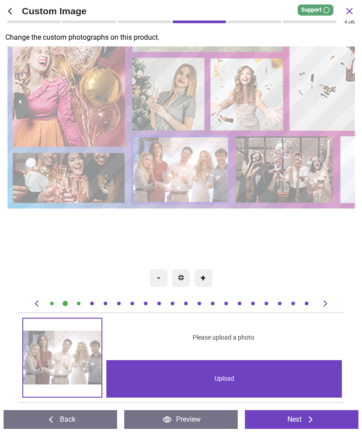
click at [231, 379] on div "Upload" at bounding box center [224, 379] width 236 height 38
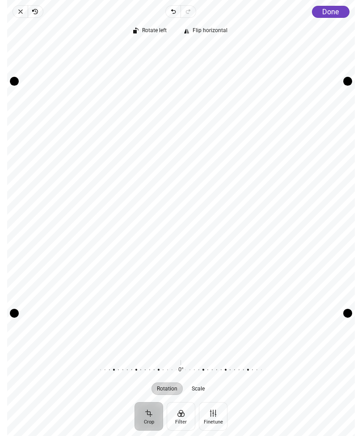
click at [333, 12] on span "Done" at bounding box center [330, 12] width 17 height 8
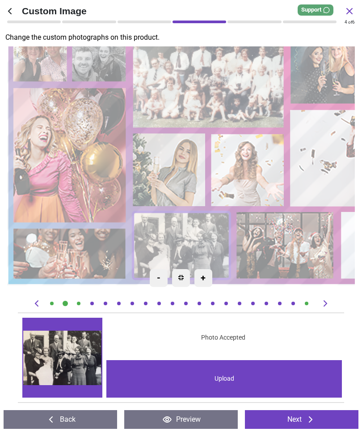
click at [86, 163] on image at bounding box center [69, 156] width 113 height 136
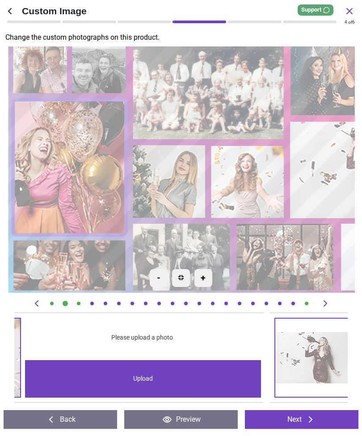
scroll to position [0, 3329]
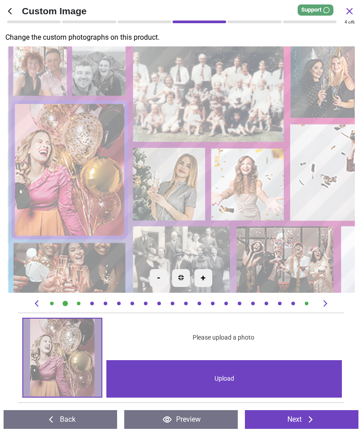
click at [235, 381] on div "Upload" at bounding box center [224, 379] width 236 height 38
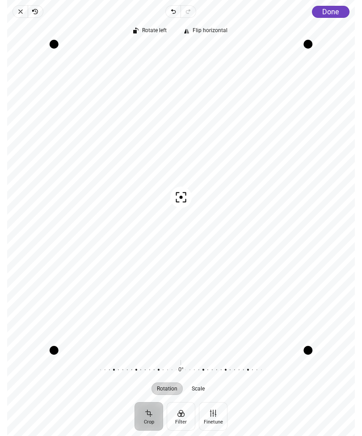
click at [329, 18] on div "Rotate left Flip horizontal Recenter Rotation Scale 0° Reset" at bounding box center [181, 210] width 348 height 385
click at [332, 13] on span "Done" at bounding box center [330, 12] width 17 height 8
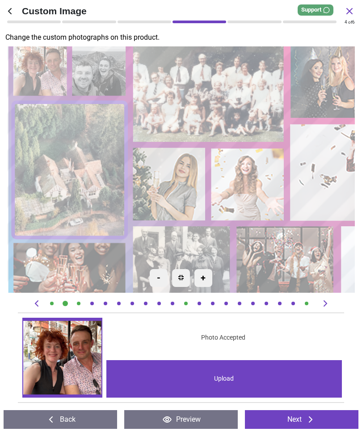
scroll to position [0, 3329]
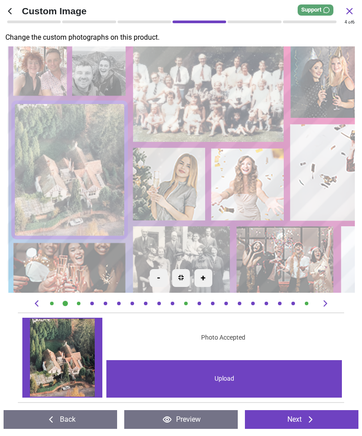
click at [172, 185] on image at bounding box center [169, 184] width 73 height 73
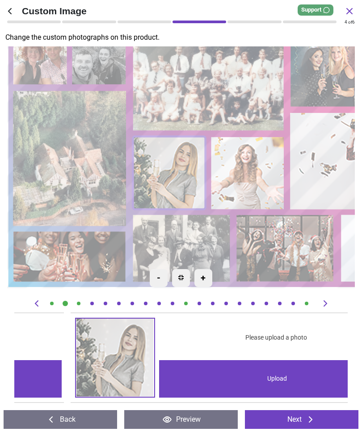
scroll to position [0, 3661]
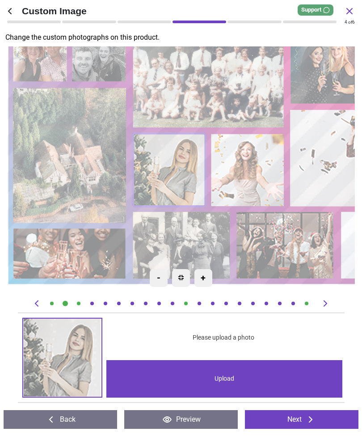
click at [232, 374] on div "Upload" at bounding box center [224, 379] width 236 height 38
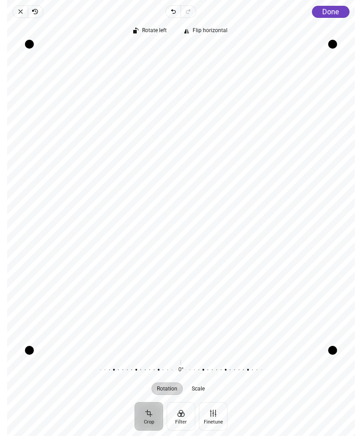
click at [333, 11] on span "Done" at bounding box center [330, 12] width 17 height 8
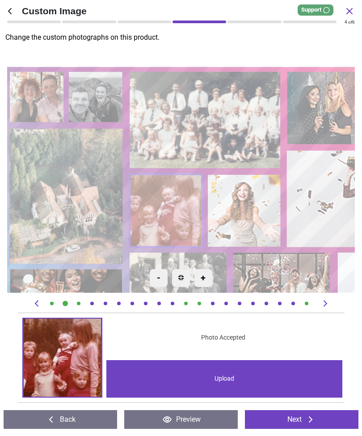
click at [42, 90] on image at bounding box center [37, 96] width 54 height 50
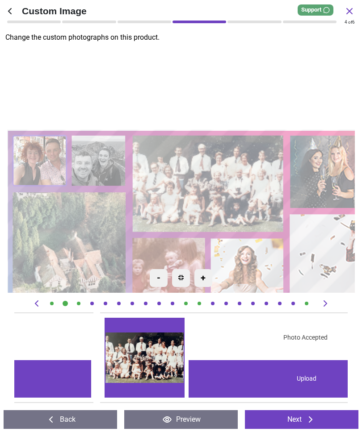
scroll to position [0, 0]
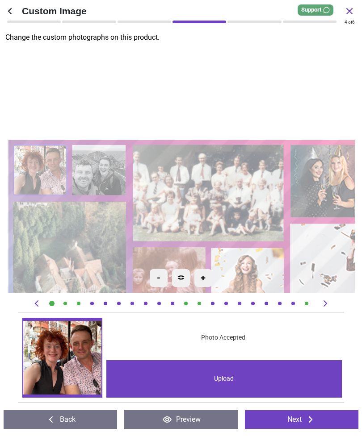
click at [271, 376] on div "Upload" at bounding box center [224, 379] width 236 height 38
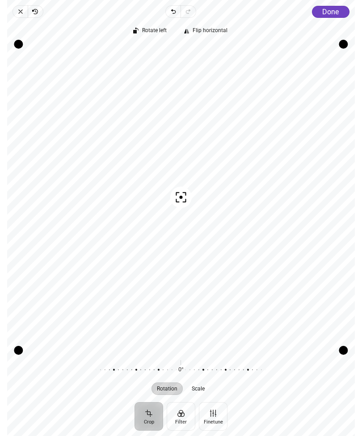
click at [331, 14] on span "Done" at bounding box center [330, 12] width 17 height 8
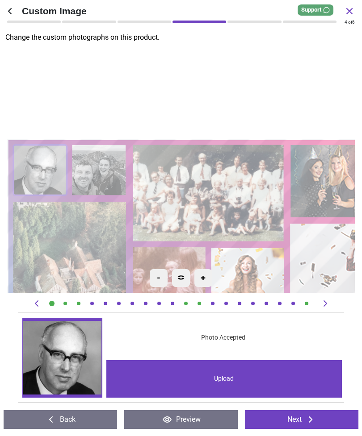
click at [105, 170] on image at bounding box center [99, 170] width 54 height 50
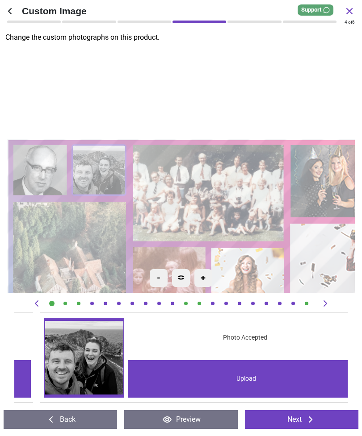
scroll to position [0, 333]
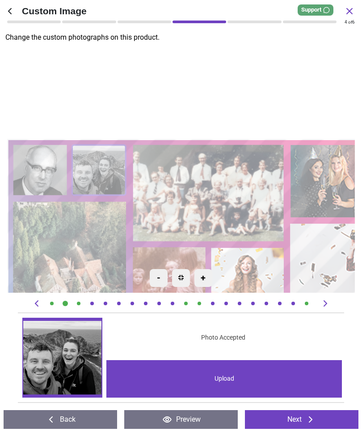
click at [247, 373] on div "Upload" at bounding box center [224, 379] width 236 height 38
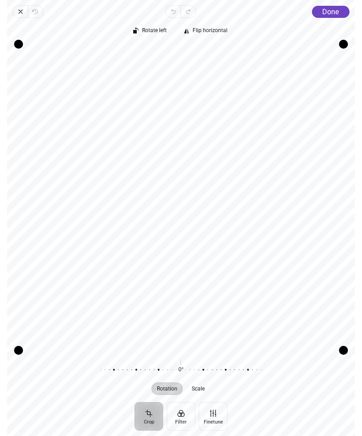
click at [332, 12] on span "Done" at bounding box center [330, 12] width 17 height 8
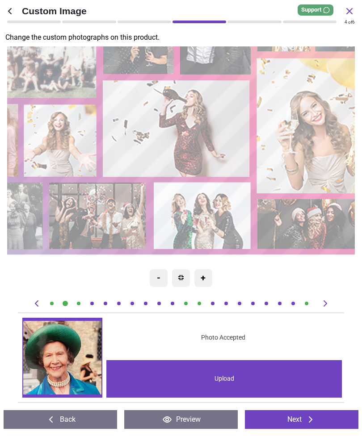
click at [177, 139] on image at bounding box center [176, 128] width 147 height 97
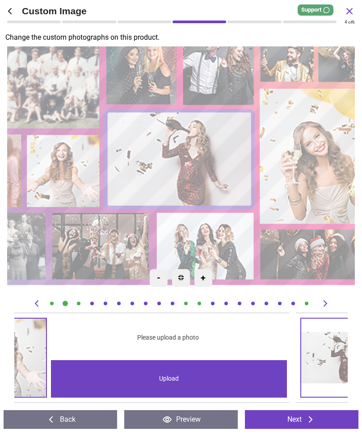
scroll to position [0, 4327]
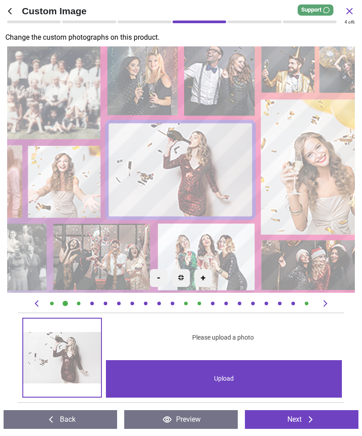
click at [228, 378] on div "Upload" at bounding box center [224, 379] width 236 height 38
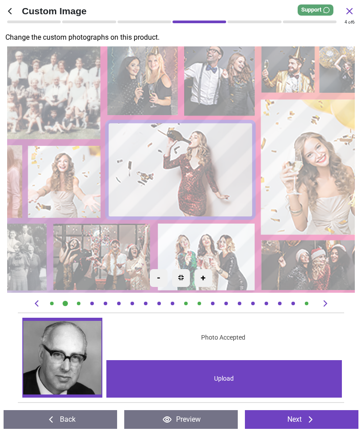
scroll to position [0, 4327]
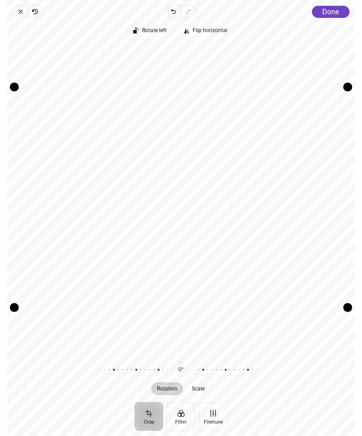
click at [335, 14] on span "Done" at bounding box center [330, 12] width 17 height 8
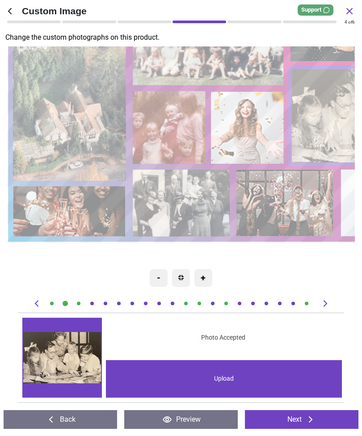
click at [75, 214] on image at bounding box center [69, 211] width 113 height 50
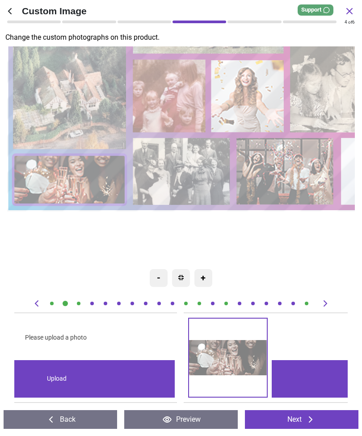
scroll to position [0, 5992]
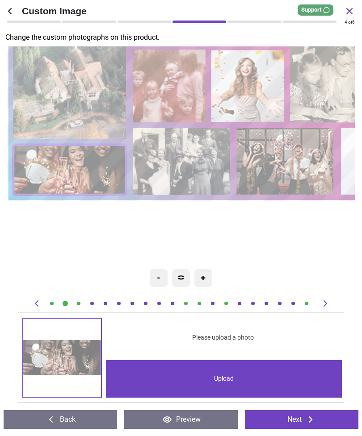
click at [272, 381] on div "Upload" at bounding box center [224, 379] width 236 height 38
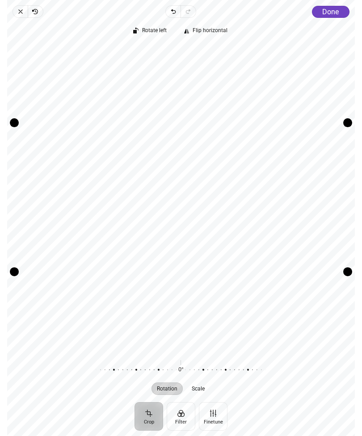
click at [333, 13] on span "Done" at bounding box center [330, 12] width 17 height 8
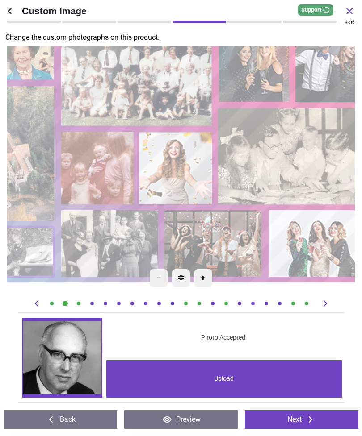
scroll to position [0, 5992]
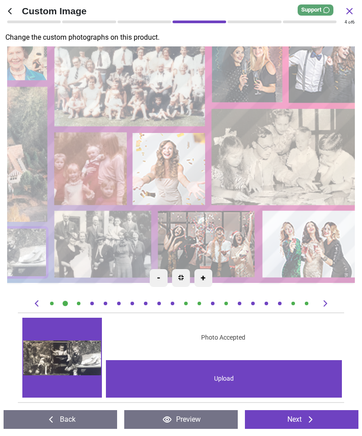
click at [176, 160] on image at bounding box center [169, 169] width 73 height 73
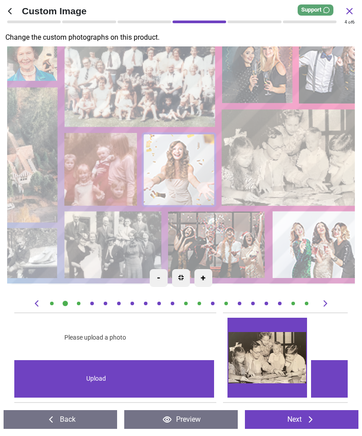
scroll to position [0, 3995]
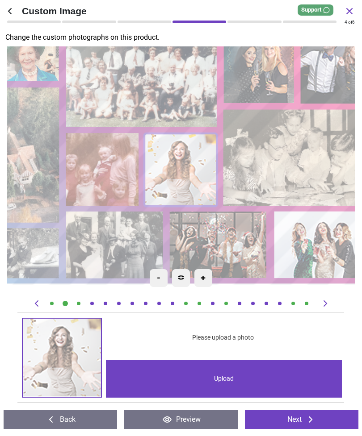
click at [234, 378] on div "Upload" at bounding box center [224, 379] width 236 height 38
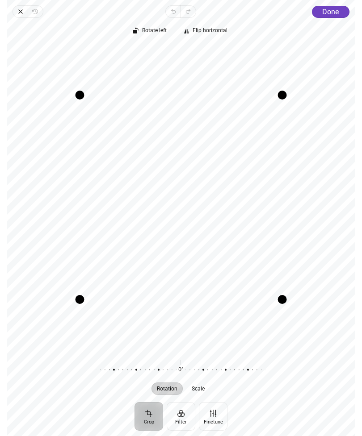
click at [21, 10] on icon "button" at bounding box center [20, 11] width 7 height 7
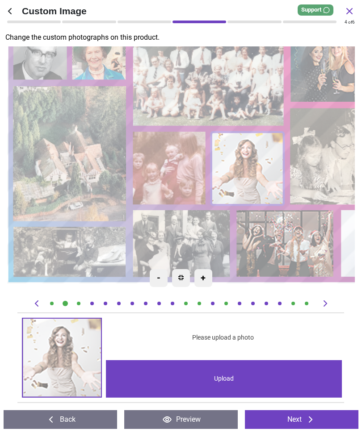
click at [246, 159] on image at bounding box center [247, 168] width 73 height 73
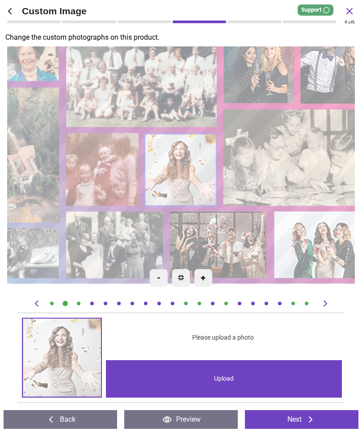
click at [239, 381] on div "Upload" at bounding box center [224, 379] width 236 height 38
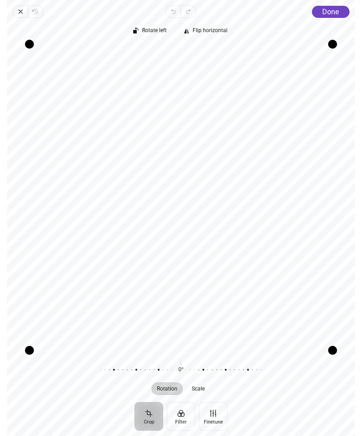
click at [336, 12] on span "Done" at bounding box center [330, 12] width 17 height 8
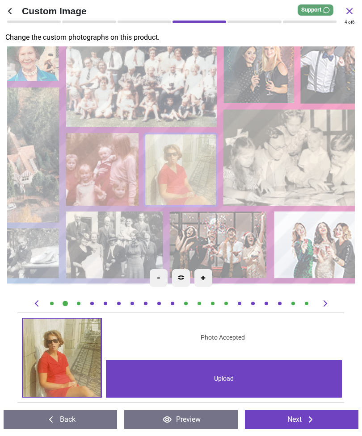
click at [231, 235] on image at bounding box center [218, 245] width 97 height 67
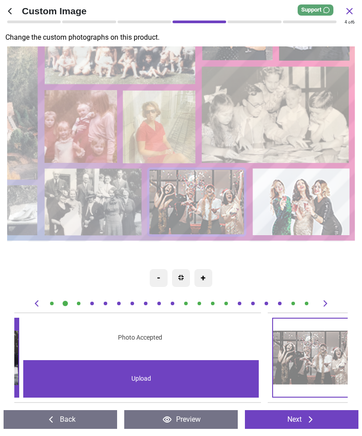
scroll to position [0, 6657]
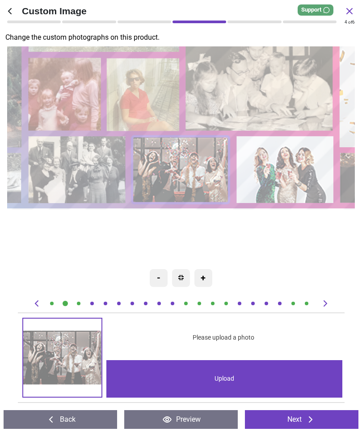
click at [227, 377] on div "Upload" at bounding box center [224, 379] width 236 height 38
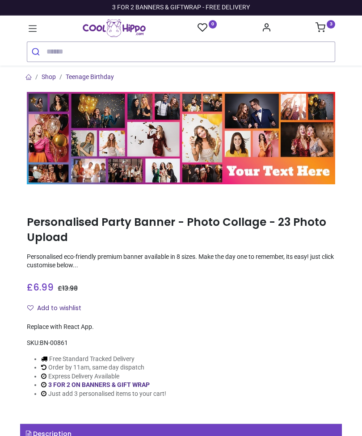
type input "**********"
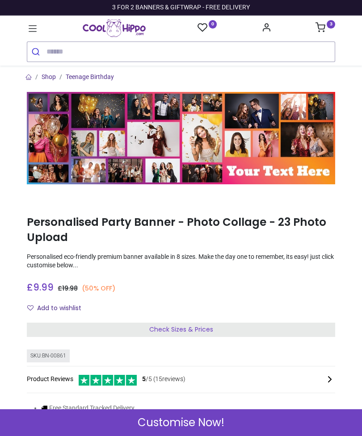
click at [220, 421] on span "Customise Now!" at bounding box center [181, 422] width 87 height 15
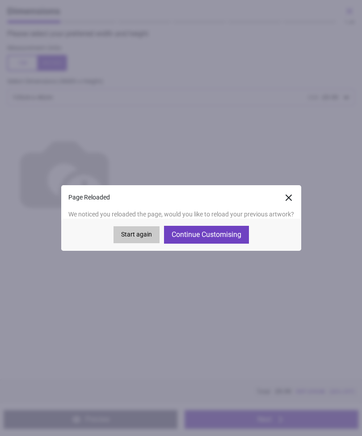
click at [229, 233] on button "Continue Customising" at bounding box center [206, 235] width 85 height 18
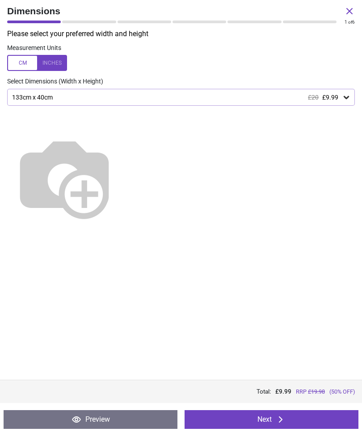
click at [284, 426] on button "Next" at bounding box center [271, 420] width 174 height 19
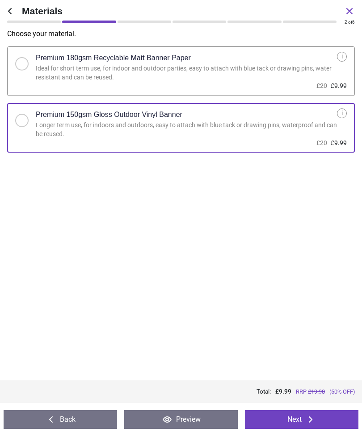
click at [286, 420] on button "Next" at bounding box center [301, 420] width 113 height 19
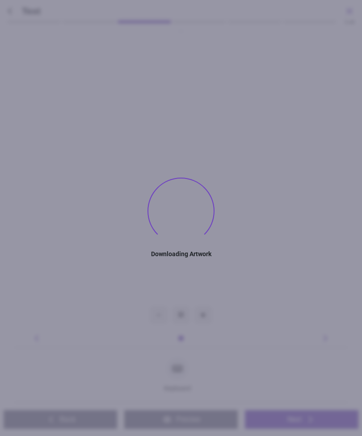
type textarea "********"
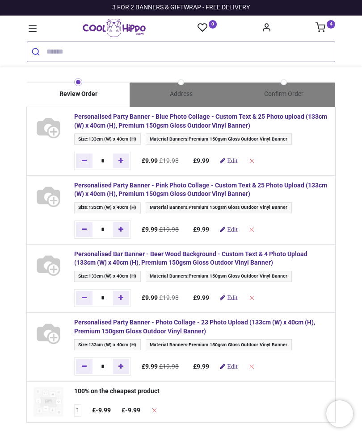
type input "**********"
click at [236, 160] on span "Edit" at bounding box center [232, 161] width 10 height 6
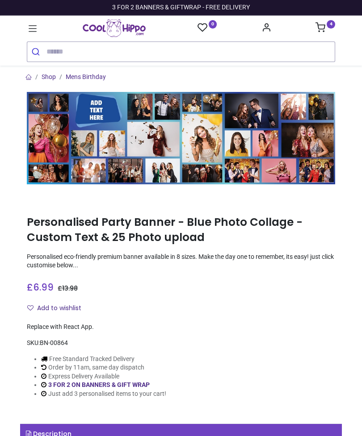
type input "**********"
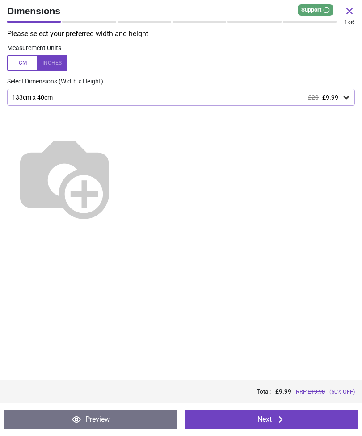
click at [284, 417] on icon at bounding box center [280, 420] width 11 height 11
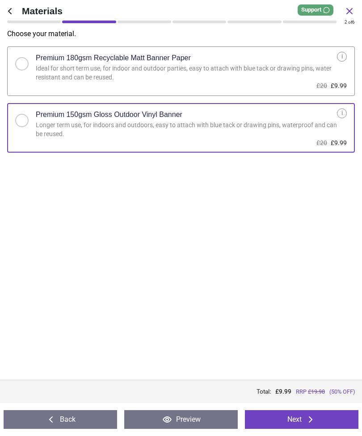
click at [290, 417] on button "Next" at bounding box center [301, 420] width 113 height 19
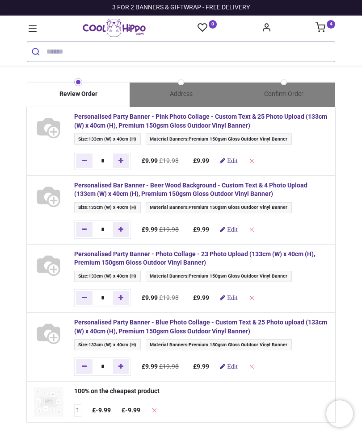
type input "**********"
click at [233, 230] on span "Edit" at bounding box center [232, 229] width 10 height 6
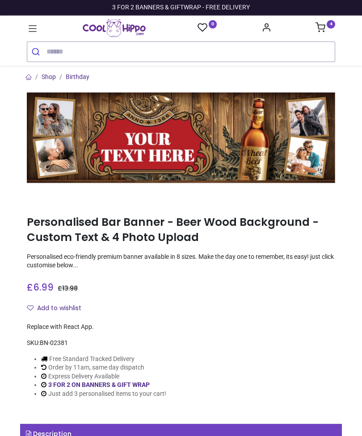
type input "**********"
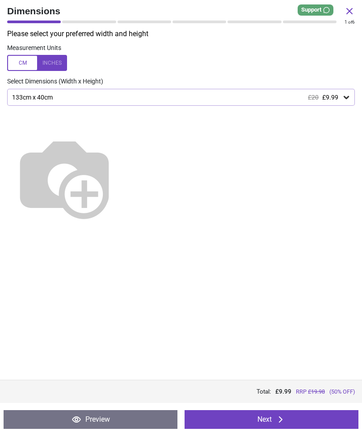
click at [293, 417] on button "Next" at bounding box center [271, 420] width 174 height 19
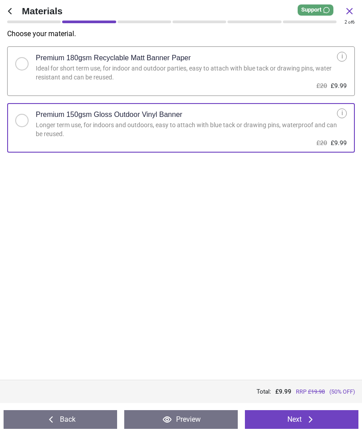
click at [293, 420] on button "Next" at bounding box center [301, 420] width 113 height 19
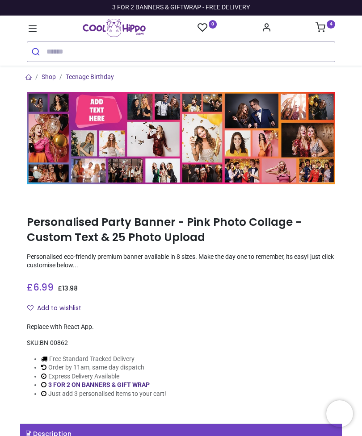
type input "**********"
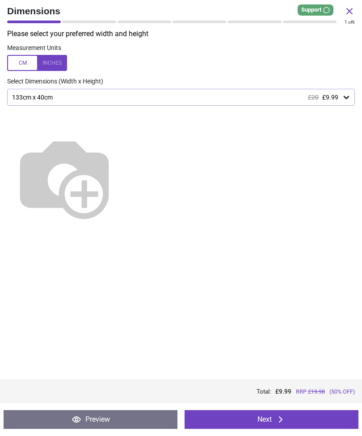
click at [285, 420] on icon at bounding box center [280, 420] width 11 height 11
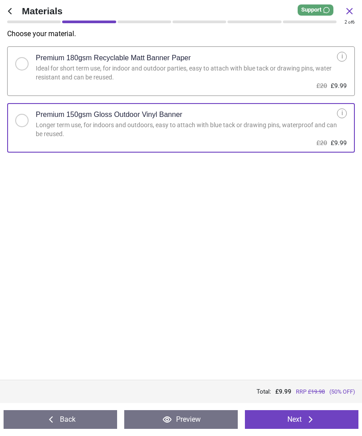
click at [307, 418] on icon at bounding box center [310, 420] width 11 height 11
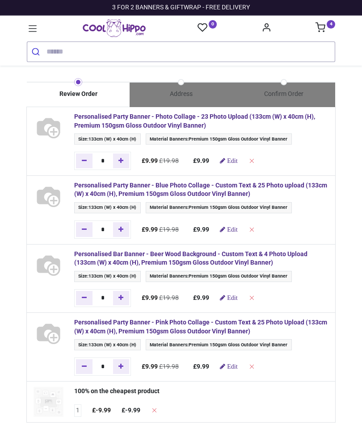
type input "**********"
click at [236, 161] on span "Edit" at bounding box center [232, 161] width 10 height 6
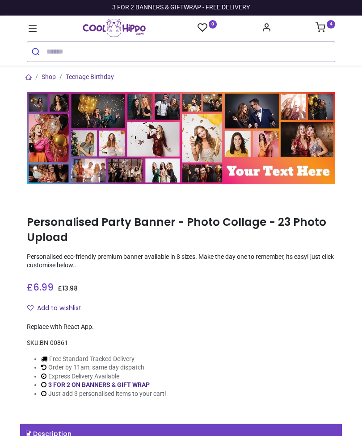
type input "**********"
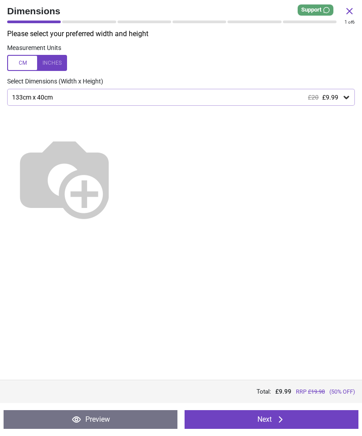
click at [285, 418] on icon at bounding box center [280, 420] width 11 height 11
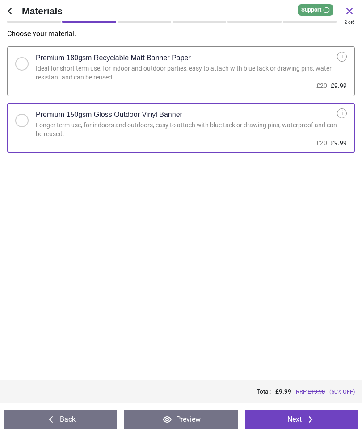
click at [306, 414] on button "Next" at bounding box center [301, 420] width 113 height 19
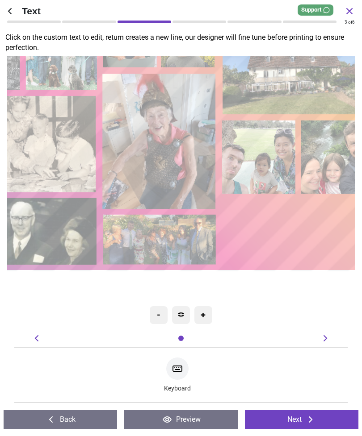
click at [305, 418] on icon at bounding box center [310, 420] width 11 height 11
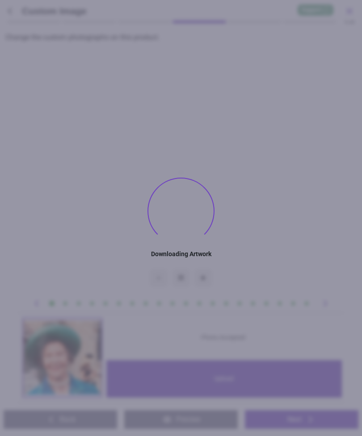
type textarea "********"
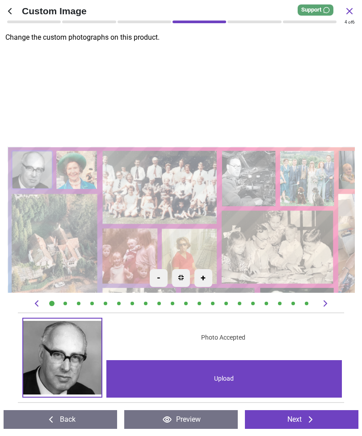
click at [203, 208] on image at bounding box center [160, 187] width 114 height 73
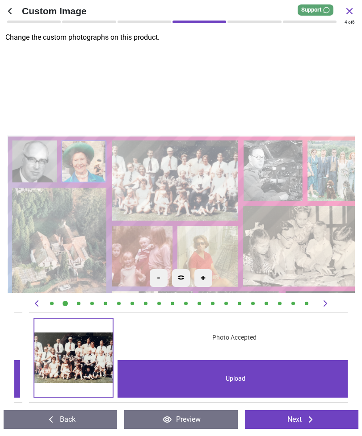
scroll to position [0, 666]
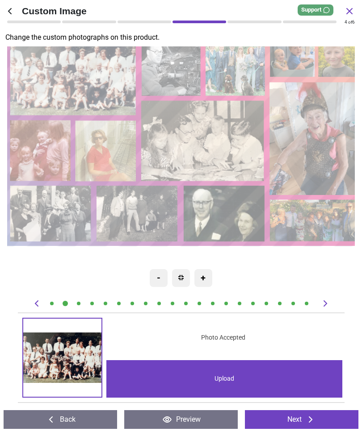
click at [324, 220] on image at bounding box center [317, 221] width 94 height 42
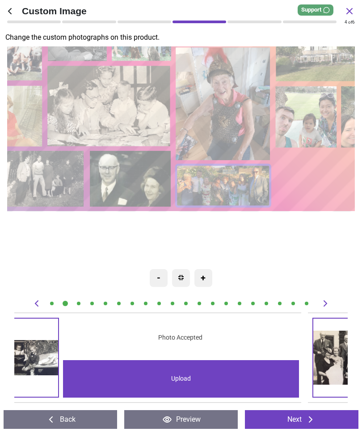
scroll to position [0, 7323]
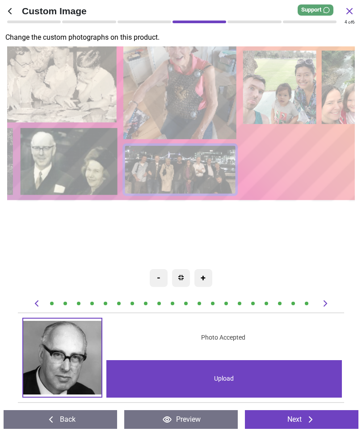
scroll to position [0, 7323]
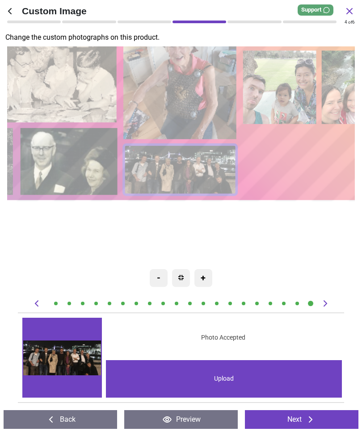
click at [312, 420] on icon at bounding box center [311, 420] width 4 height 6
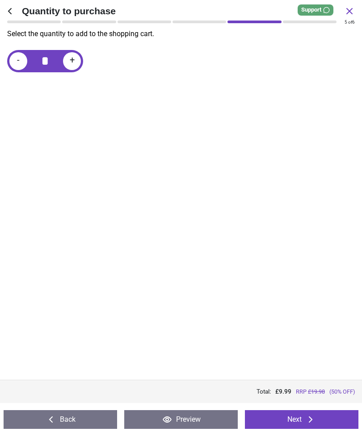
click at [311, 418] on icon at bounding box center [310, 420] width 11 height 11
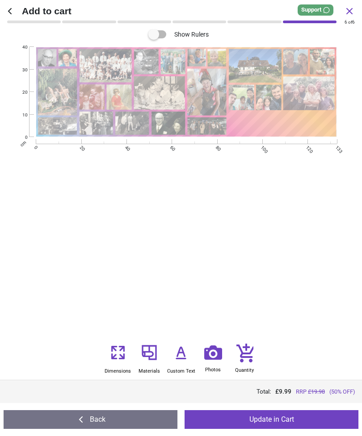
click at [297, 420] on button "Update in Cart" at bounding box center [271, 420] width 174 height 19
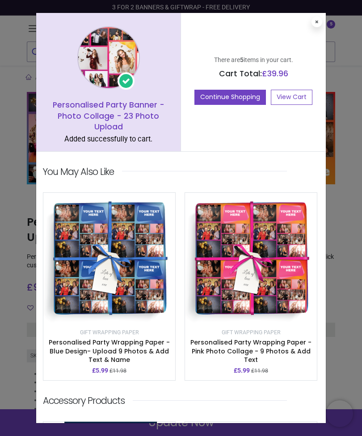
click at [229, 92] on button "Continue Shopping" at bounding box center [229, 97] width 71 height 15
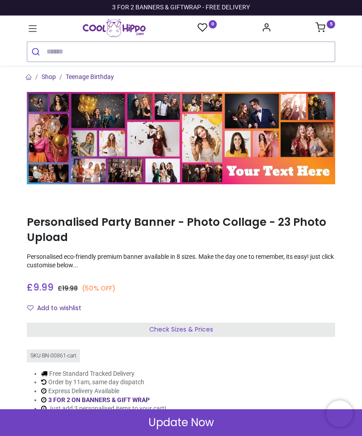
click at [331, 29] on link "5" at bounding box center [325, 28] width 20 height 7
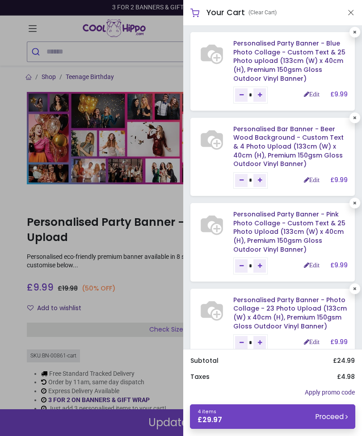
scroll to position [17, 0]
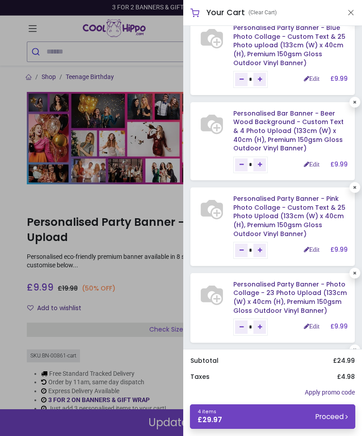
click at [352, 11] on button "Close" at bounding box center [351, 12] width 8 height 11
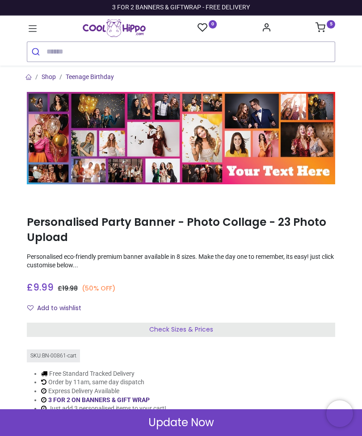
click at [280, 175] on img at bounding box center [181, 138] width 308 height 92
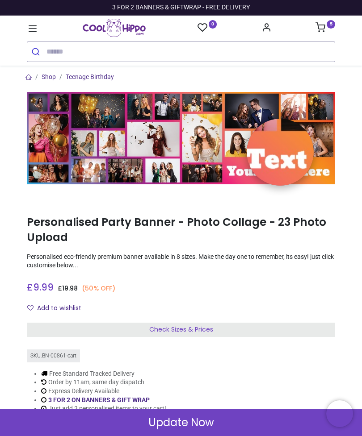
click at [284, 302] on div "Add to wishlist" at bounding box center [181, 308] width 308 height 15
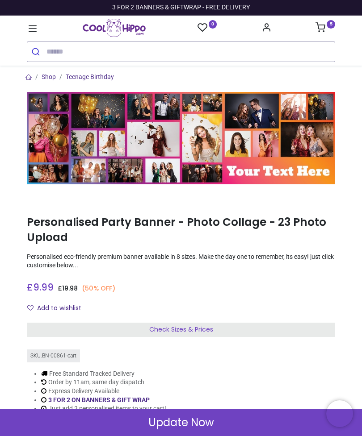
click at [223, 429] on div "Update Now" at bounding box center [181, 423] width 362 height 27
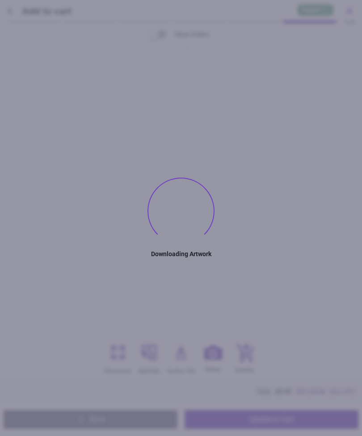
type textarea "********"
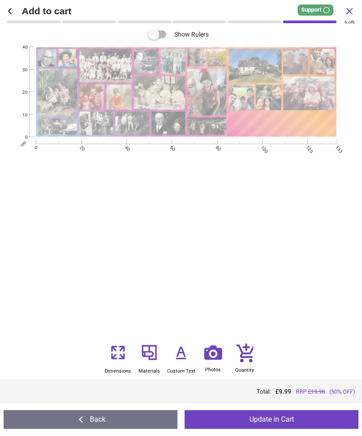
click at [285, 418] on button "Update in Cart" at bounding box center [271, 420] width 174 height 19
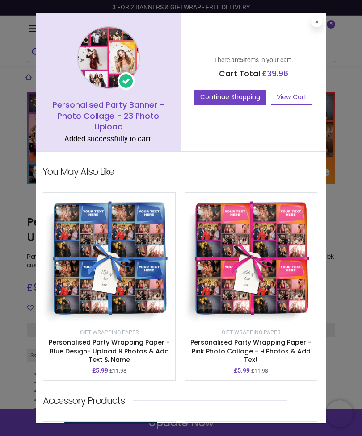
click at [216, 91] on button "Continue Shopping" at bounding box center [229, 97] width 71 height 15
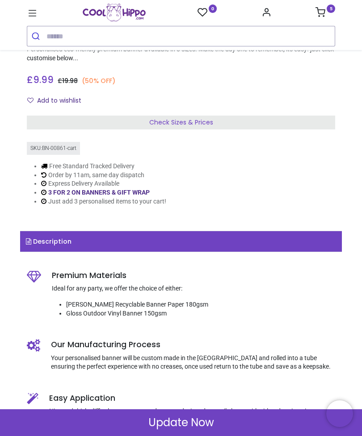
scroll to position [176, 0]
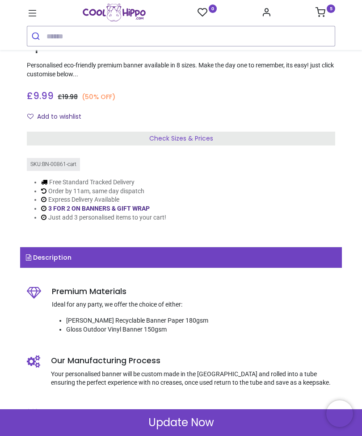
click at [241, 139] on div "Check Sizes & Prices" at bounding box center [181, 139] width 308 height 14
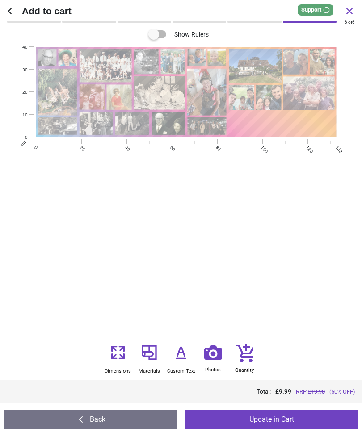
click at [306, 419] on button "Update in Cart" at bounding box center [271, 420] width 174 height 19
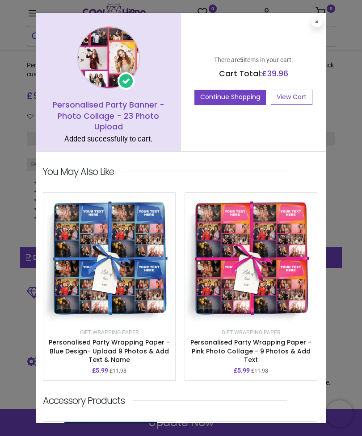
click at [234, 92] on button "Continue Shopping" at bounding box center [229, 97] width 71 height 15
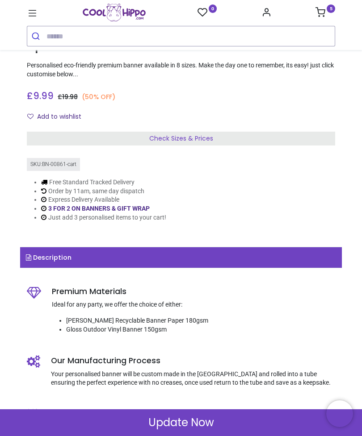
click at [31, 9] on icon at bounding box center [33, 14] width 12 height 12
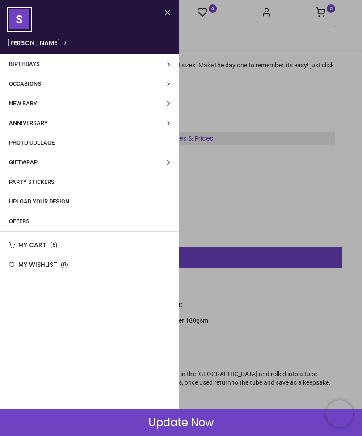
click at [51, 148] on link "Photo Collage" at bounding box center [89, 143] width 179 height 20
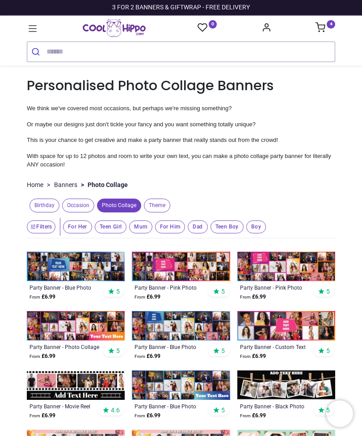
type input "**********"
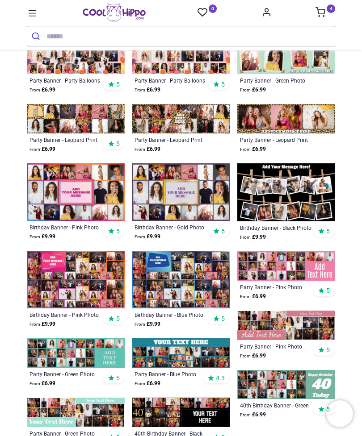
scroll to position [383, 0]
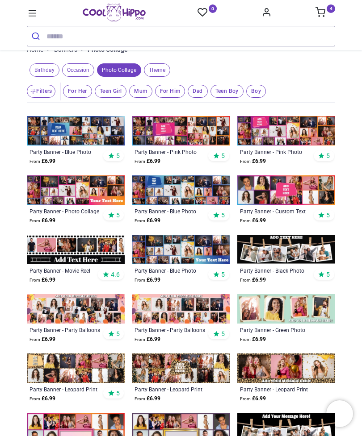
scroll to position [119, 0]
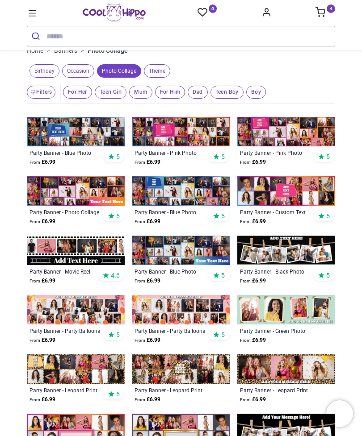
click at [92, 190] on img at bounding box center [76, 190] width 98 height 29
click at [201, 245] on img at bounding box center [181, 250] width 98 height 29
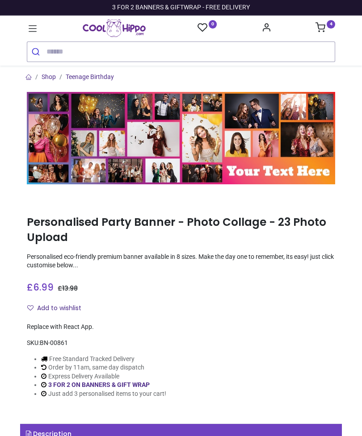
type input "**********"
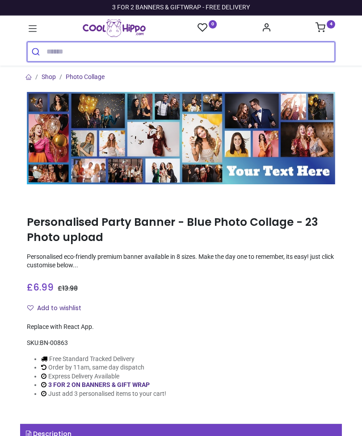
type input "**********"
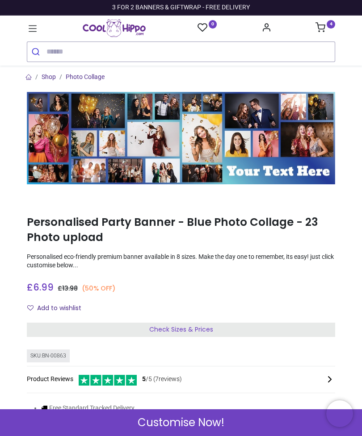
click at [225, 323] on div "Check Sizes & Prices" at bounding box center [181, 330] width 308 height 14
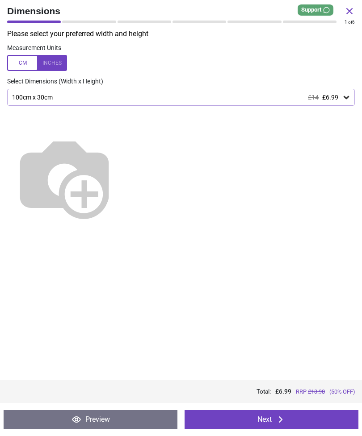
click at [344, 94] on icon at bounding box center [346, 97] width 9 height 9
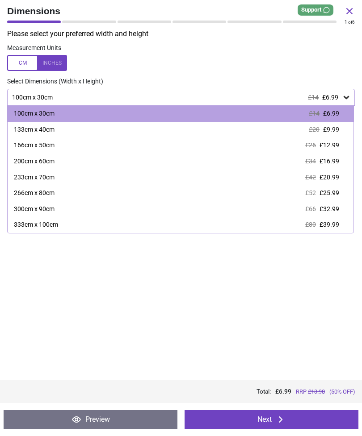
click at [334, 131] on span "£9.99" at bounding box center [331, 129] width 16 height 7
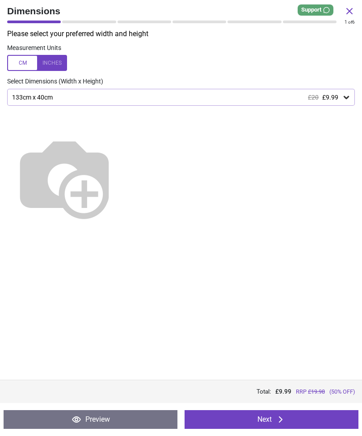
click at [283, 418] on icon at bounding box center [280, 420] width 11 height 11
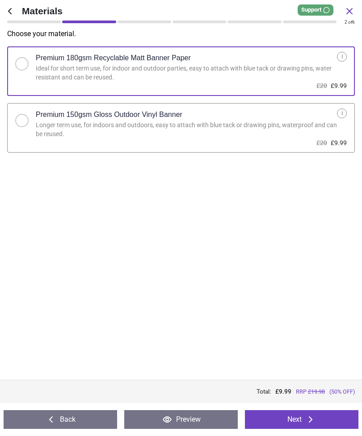
click at [299, 119] on div "Premium 150gsm Gloss Outdoor Vinyl Banner" at bounding box center [186, 115] width 301 height 13
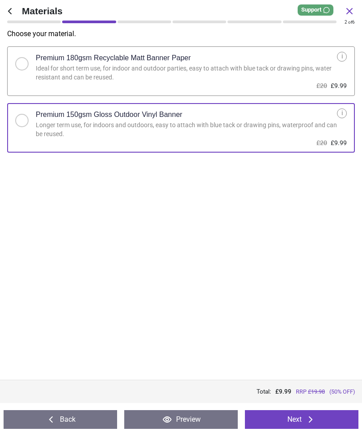
click at [296, 424] on button "Next" at bounding box center [301, 420] width 113 height 19
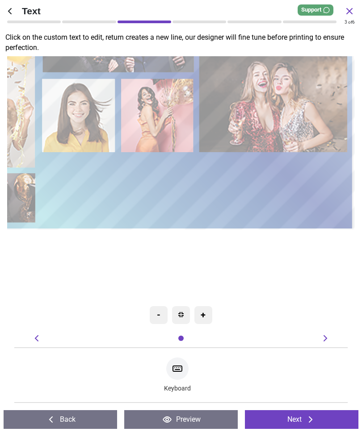
click at [179, 371] on icon at bounding box center [177, 368] width 9 height 5
type textarea "********"
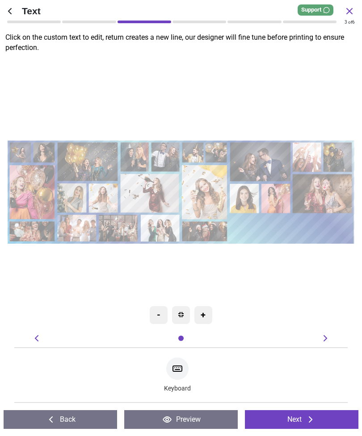
click at [314, 423] on icon at bounding box center [310, 420] width 11 height 11
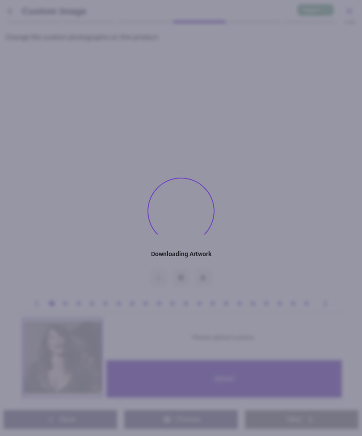
type textarea "********"
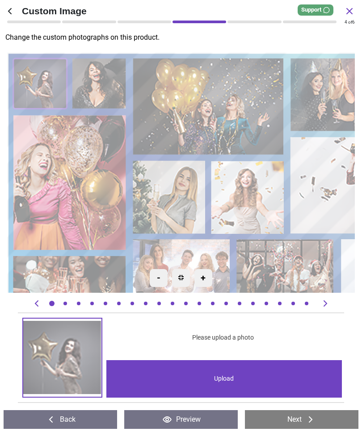
click at [84, 179] on image at bounding box center [69, 183] width 113 height 136
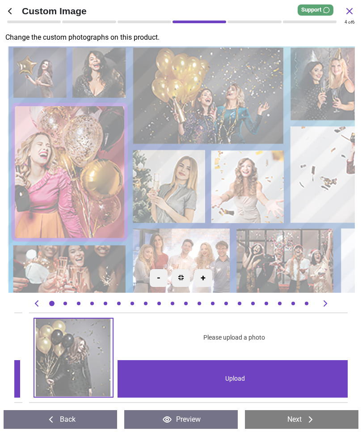
scroll to position [0, 3329]
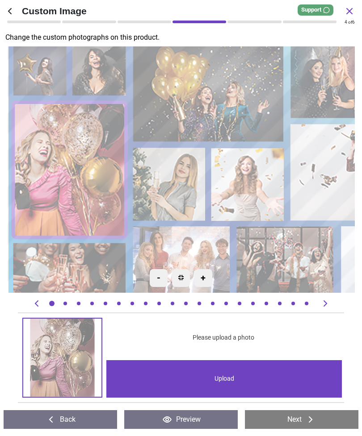
click at [234, 380] on div "Upload" at bounding box center [224, 379] width 236 height 38
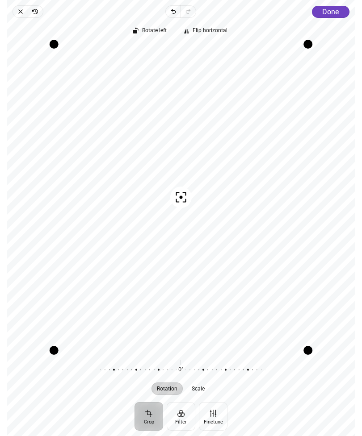
click at [186, 197] on icon "button" at bounding box center [181, 197] width 11 height 11
click at [185, 200] on div "Recenter" at bounding box center [180, 198] width 333 height 306
click at [273, 251] on div "Recenter" at bounding box center [180, 198] width 333 height 306
click at [18, 8] on icon "button" at bounding box center [20, 11] width 7 height 7
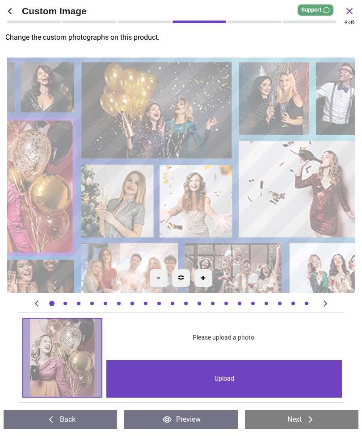
click at [145, 125] on image at bounding box center [157, 110] width 151 height 97
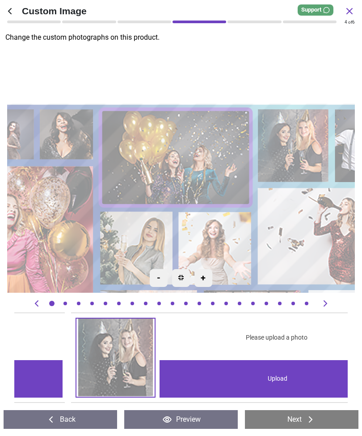
scroll to position [0, 666]
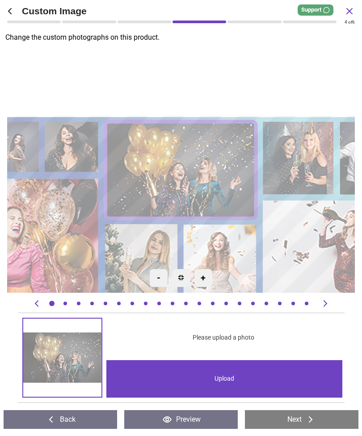
click at [234, 381] on div "Upload" at bounding box center [224, 379] width 236 height 38
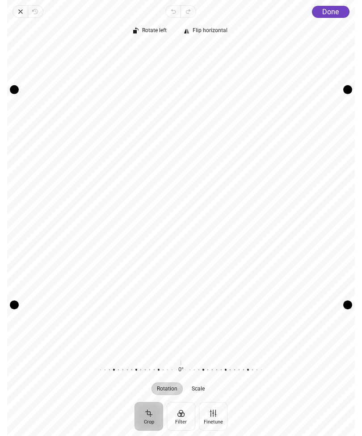
click at [331, 16] on button "Done" at bounding box center [331, 12] width 38 height 12
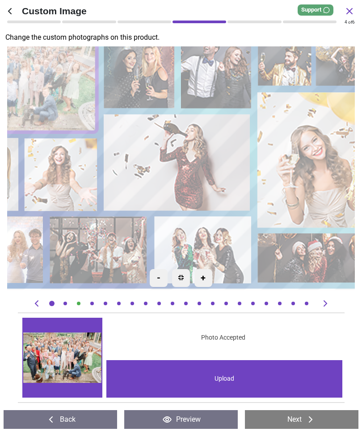
click at [200, 152] on image at bounding box center [177, 162] width 147 height 97
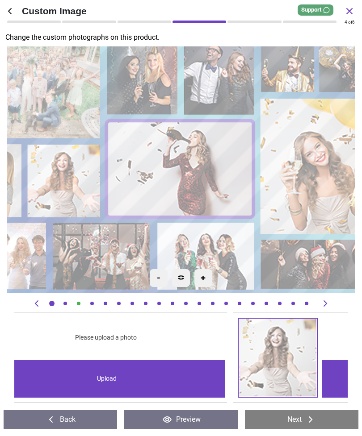
scroll to position [0, 4327]
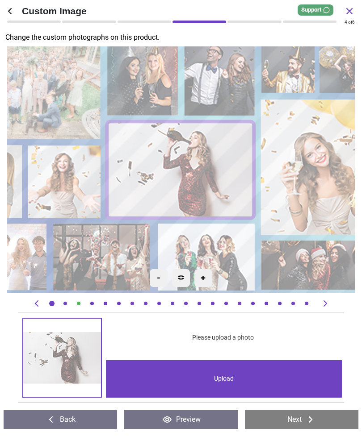
click at [225, 386] on div "Upload" at bounding box center [224, 379] width 236 height 38
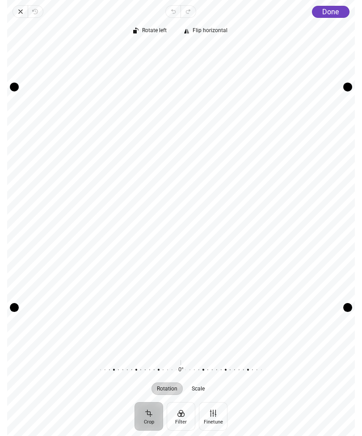
click at [334, 13] on span "Done" at bounding box center [330, 12] width 17 height 8
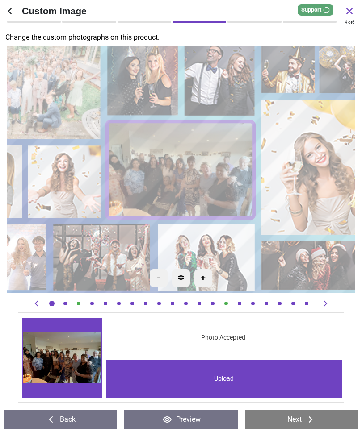
click at [105, 260] on image at bounding box center [102, 257] width 97 height 67
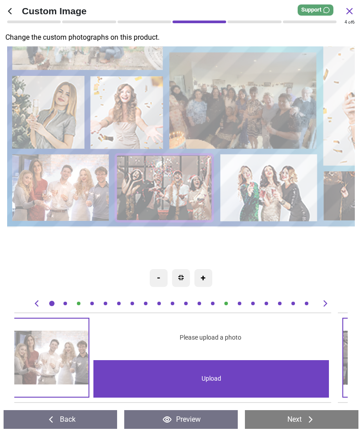
scroll to position [0, 6657]
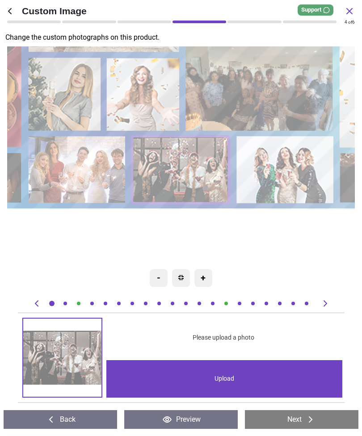
click at [231, 377] on div "Upload" at bounding box center [224, 379] width 236 height 38
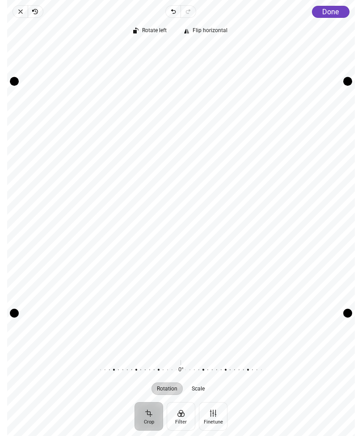
click at [334, 6] on button "Done" at bounding box center [331, 12] width 38 height 12
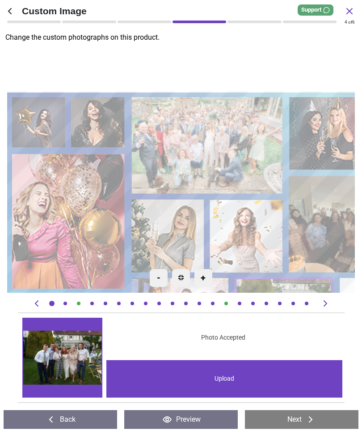
click at [43, 119] on image at bounding box center [39, 122] width 54 height 50
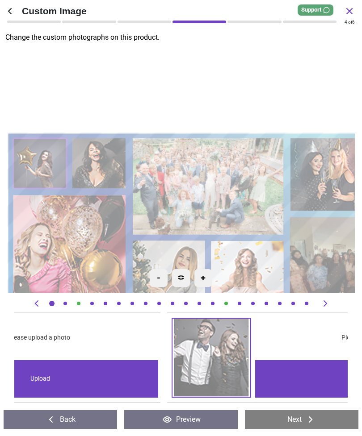
scroll to position [0, 0]
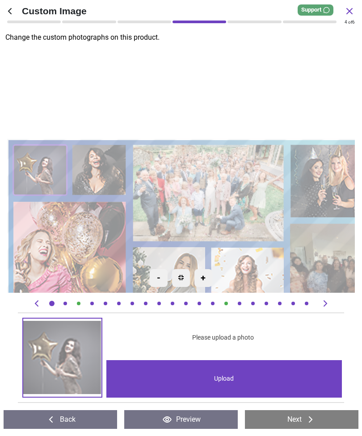
click at [239, 378] on div "Upload" at bounding box center [224, 379] width 236 height 38
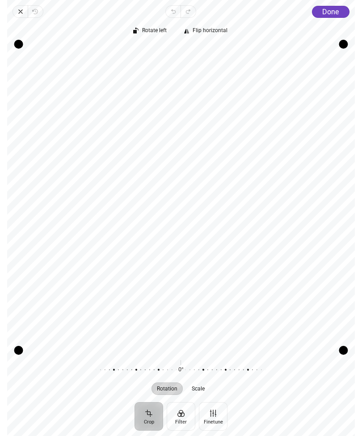
click at [333, 8] on span "Done" at bounding box center [330, 12] width 17 height 8
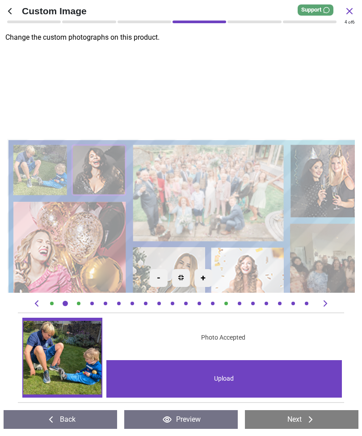
scroll to position [0, 333]
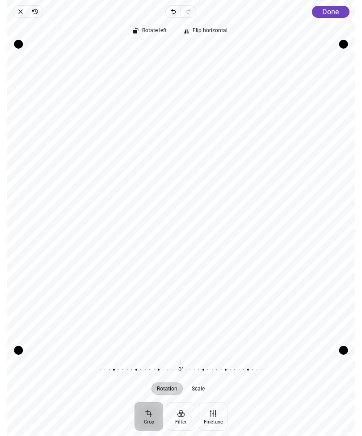
click at [332, 9] on span "Done" at bounding box center [330, 12] width 17 height 8
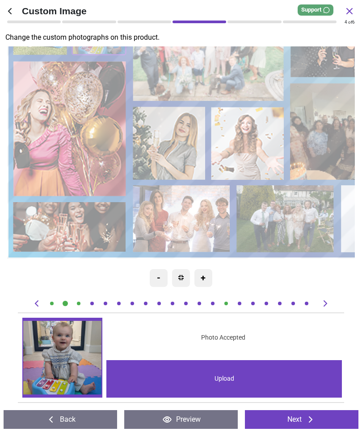
click at [63, 128] on image at bounding box center [69, 129] width 113 height 136
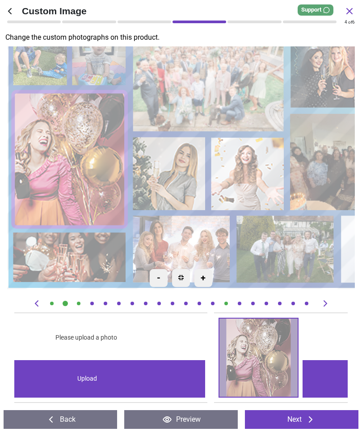
scroll to position [0, 3329]
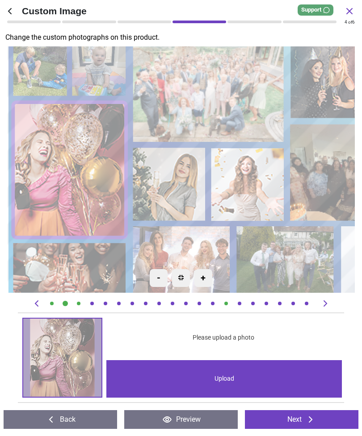
click at [246, 381] on div "Upload" at bounding box center [224, 379] width 236 height 38
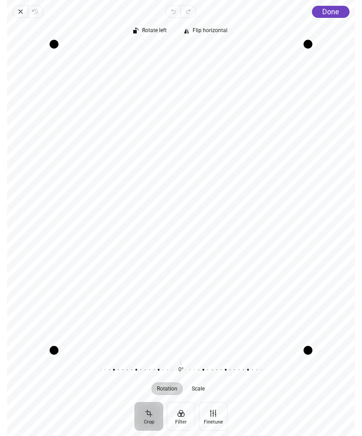
click at [336, 13] on span "Done" at bounding box center [330, 12] width 17 height 8
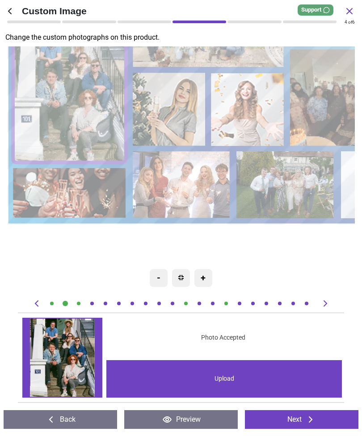
click at [67, 192] on image at bounding box center [69, 193] width 113 height 50
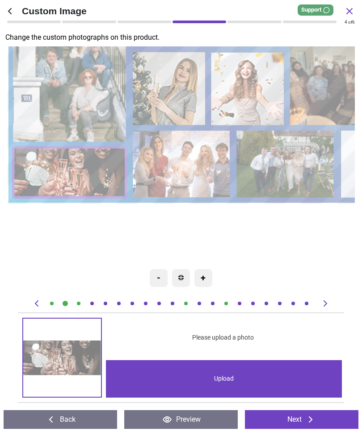
scroll to position [0, 5992]
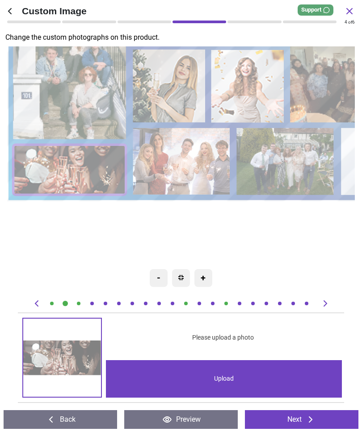
click at [239, 377] on div "Upload" at bounding box center [224, 379] width 236 height 38
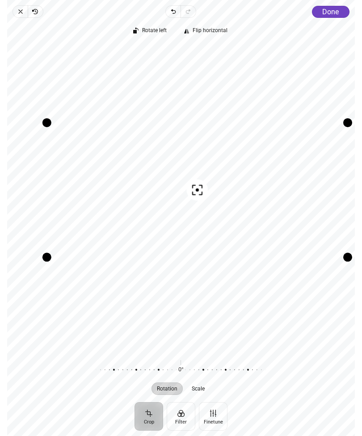
click at [335, 11] on span "Done" at bounding box center [330, 12] width 17 height 8
